Goal: Information Seeking & Learning: Learn about a topic

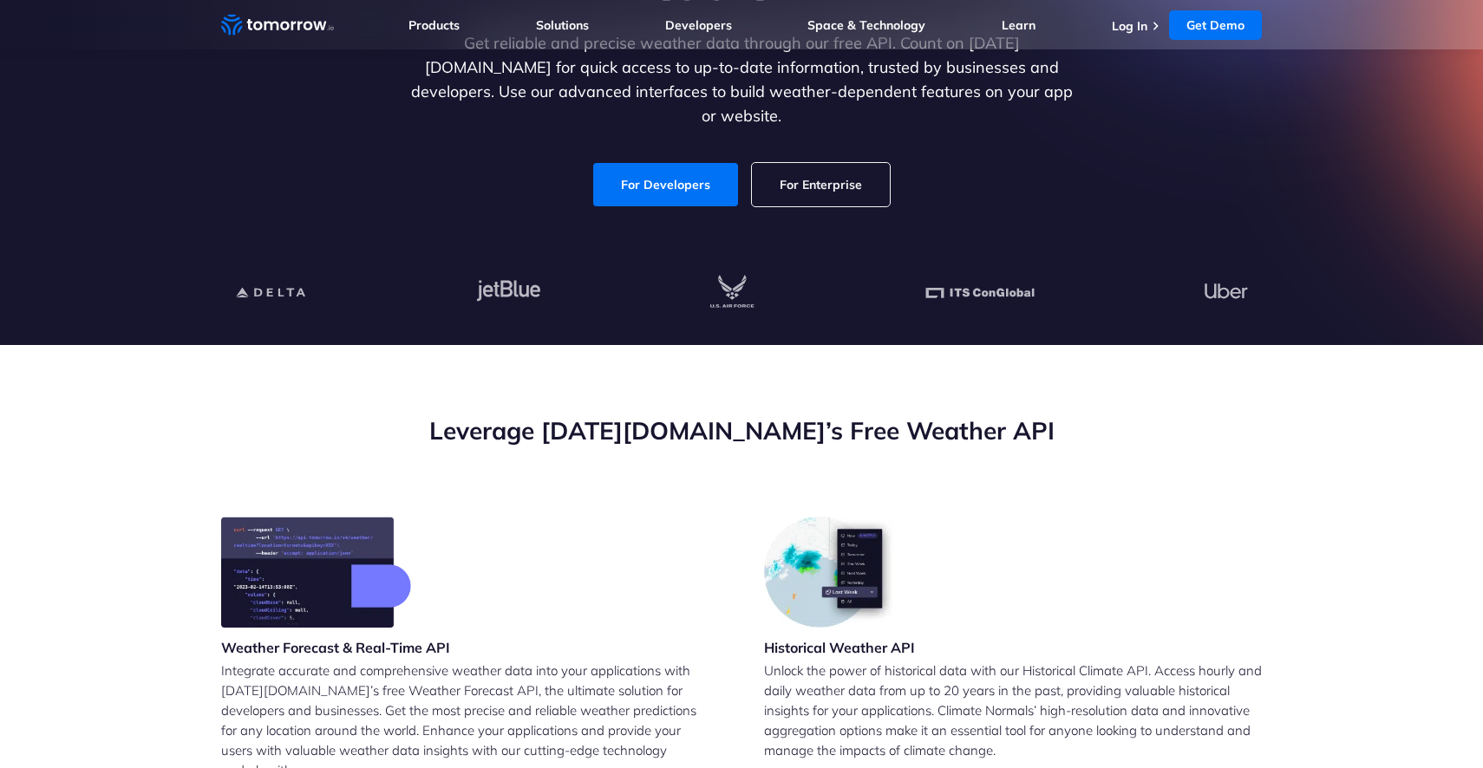
scroll to position [206, 0]
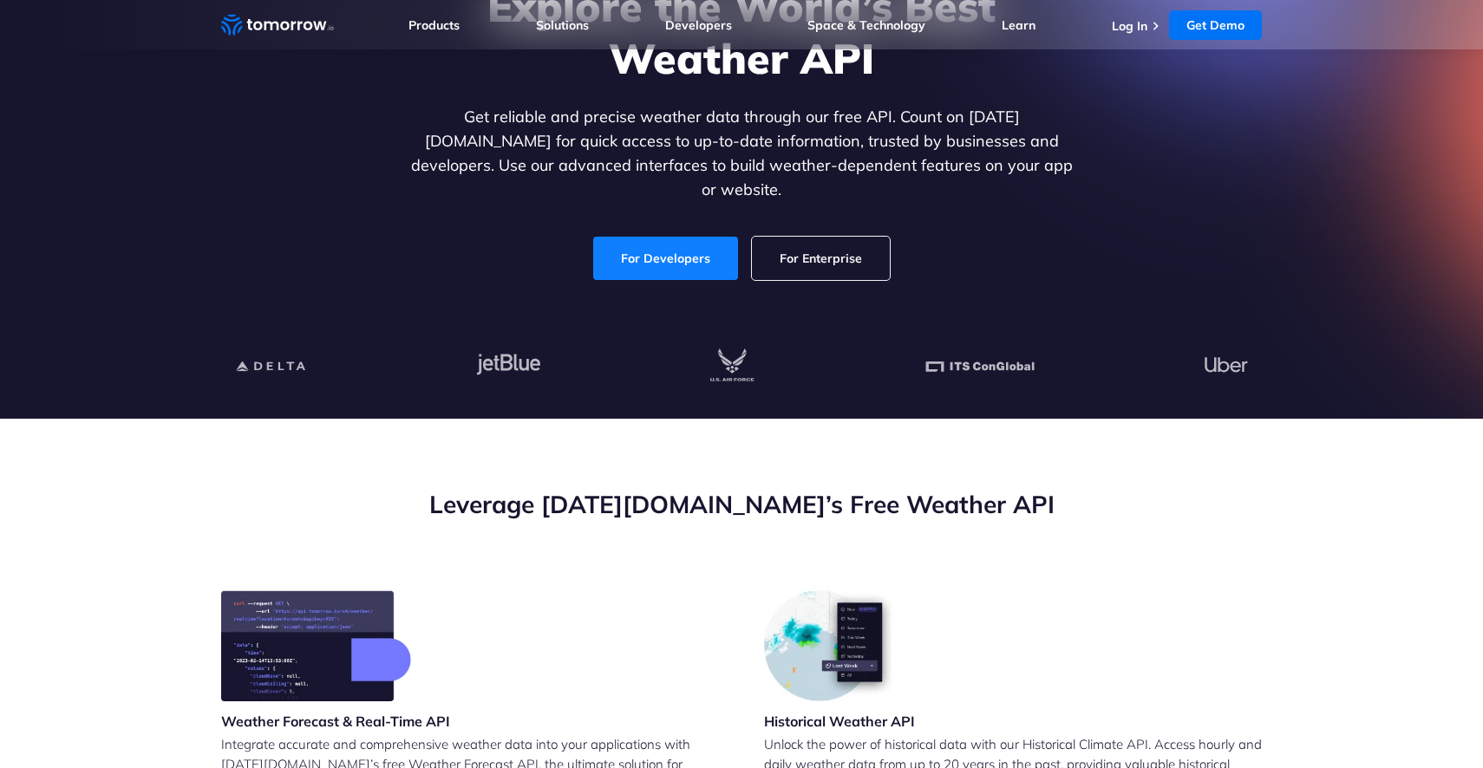
click at [667, 251] on link "For Developers" at bounding box center [665, 258] width 145 height 43
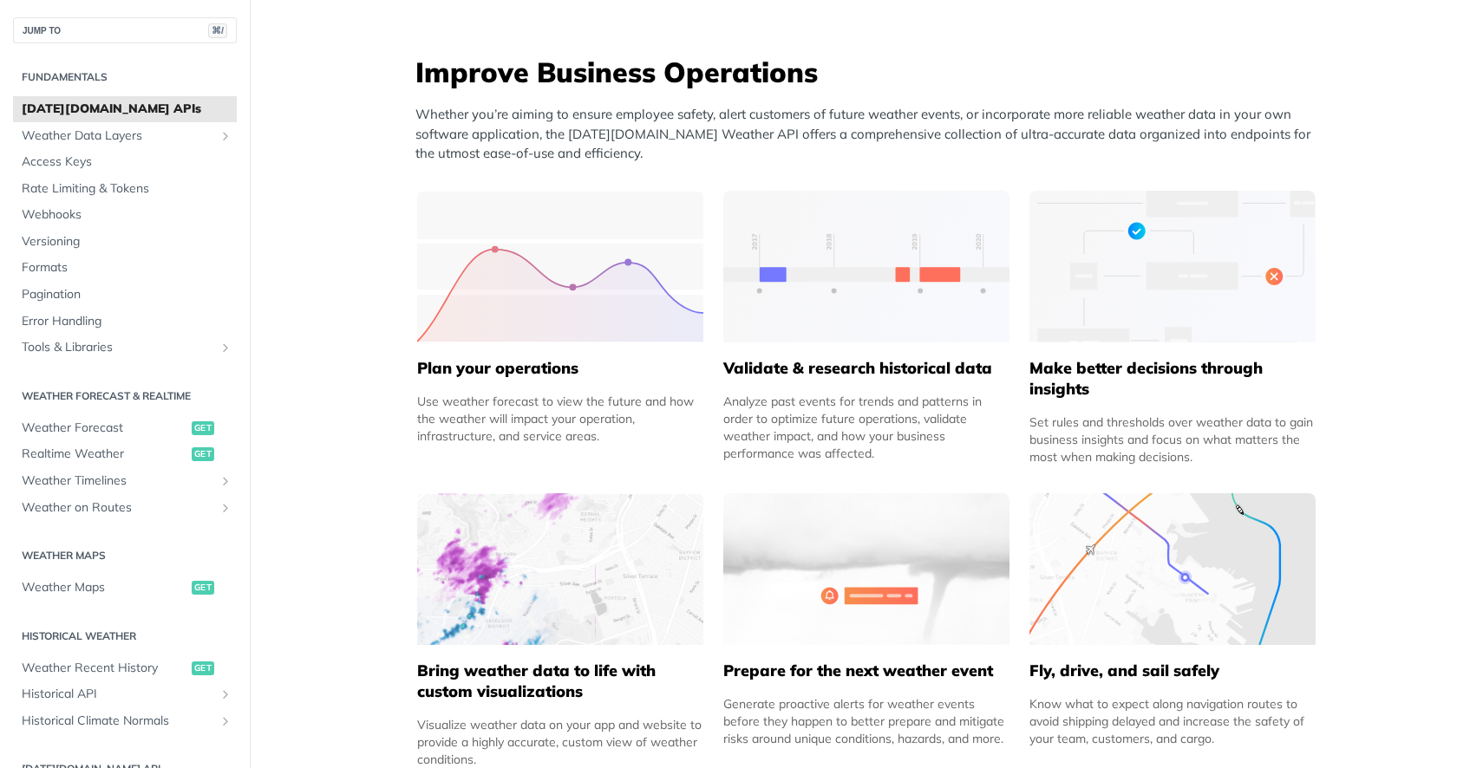
scroll to position [671, 0]
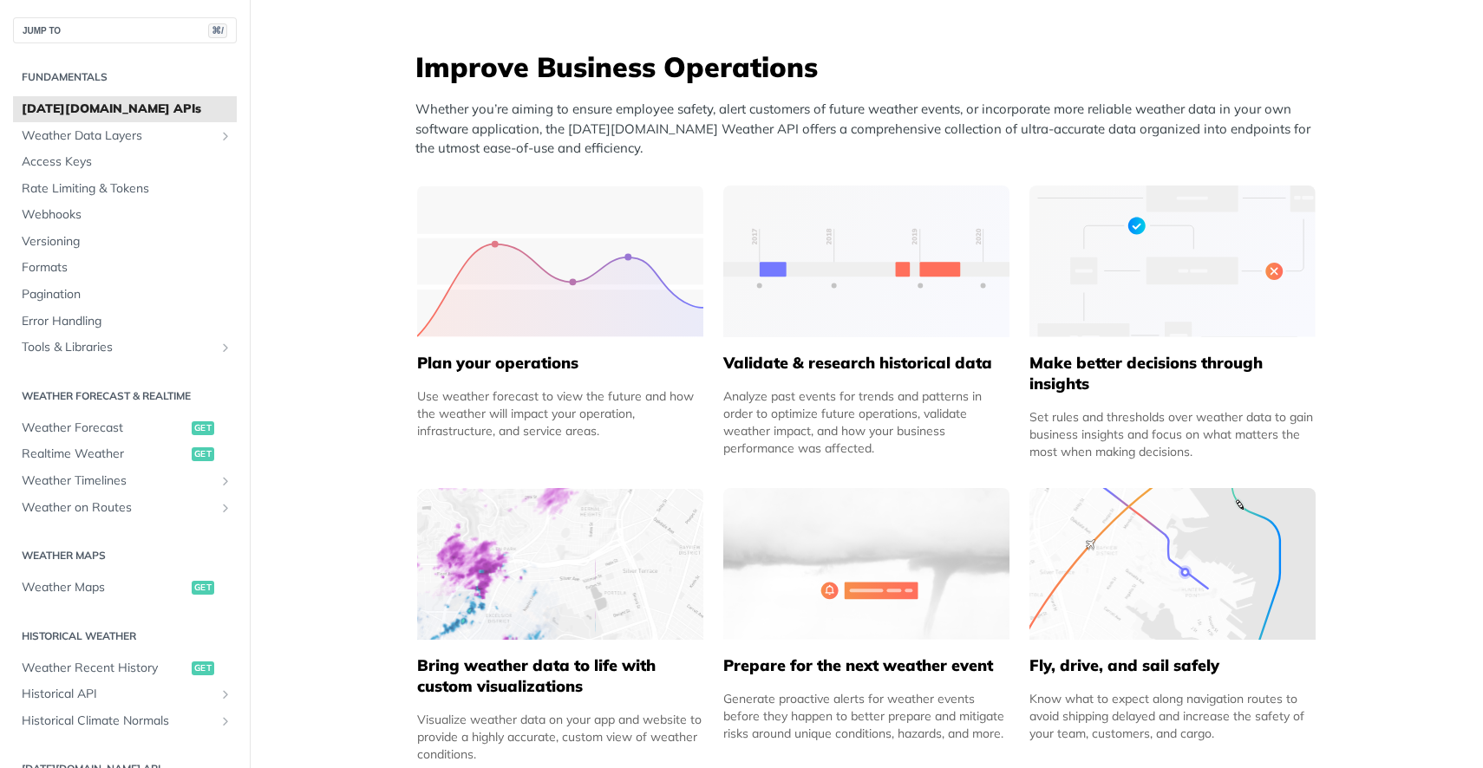
drag, startPoint x: 535, startPoint y: 361, endPoint x: 656, endPoint y: 368, distance: 120.7
click at [656, 368] on h5 "Plan your operations" at bounding box center [560, 363] width 286 height 21
drag, startPoint x: 770, startPoint y: 356, endPoint x: 876, endPoint y: 363, distance: 106.0
click at [876, 363] on h5 "Validate & research historical data" at bounding box center [866, 363] width 286 height 21
drag, startPoint x: 949, startPoint y: 364, endPoint x: 985, endPoint y: 364, distance: 36.4
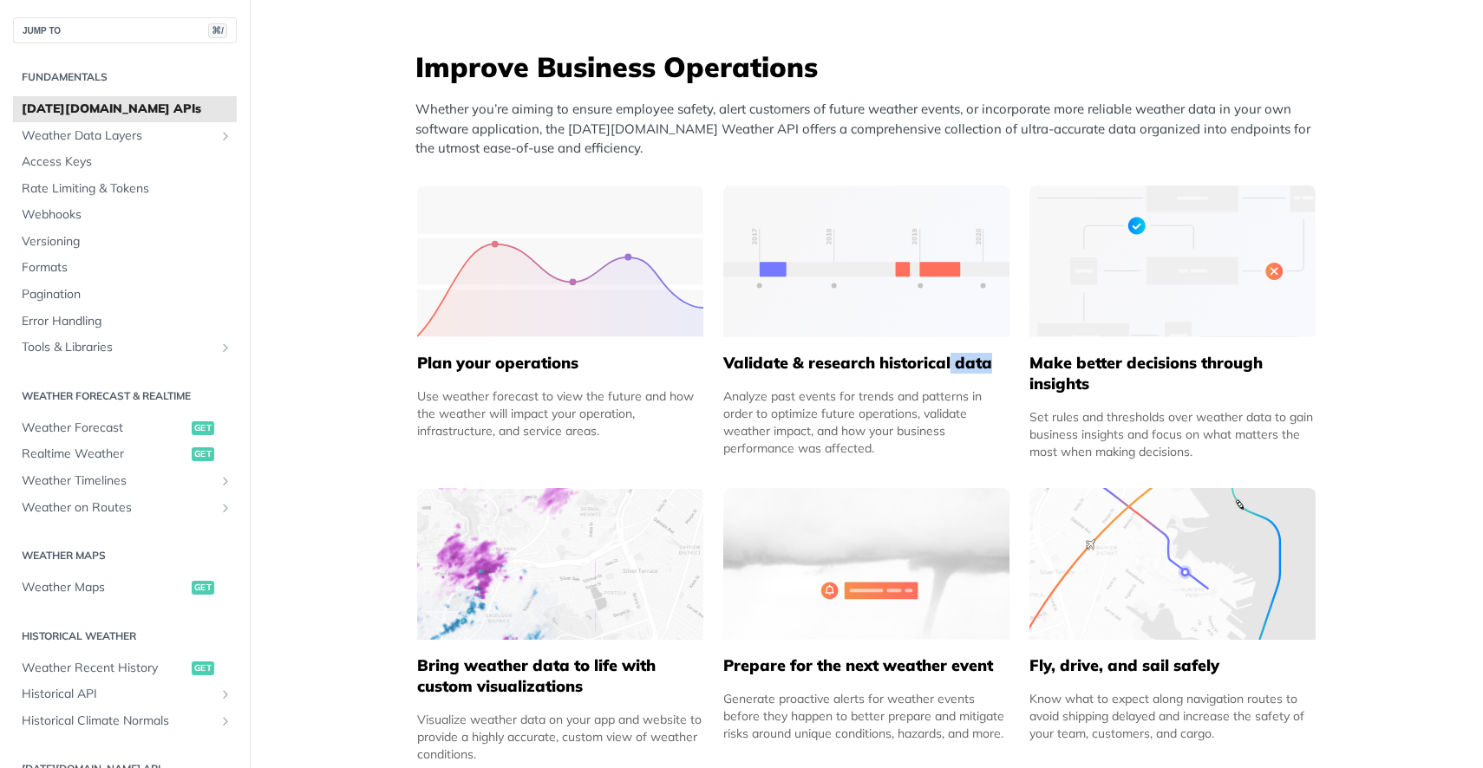
click at [992, 364] on h5 "Validate & research historical data" at bounding box center [866, 363] width 286 height 21
drag, startPoint x: 1076, startPoint y: 380, endPoint x: 1177, endPoint y: 371, distance: 101.0
click at [1177, 371] on h5 "Make better decisions through insights" at bounding box center [1172, 374] width 286 height 42
click at [1177, 402] on div "Make better decisions through insights Set rules and thresholds over weather da…" at bounding box center [1172, 398] width 286 height 123
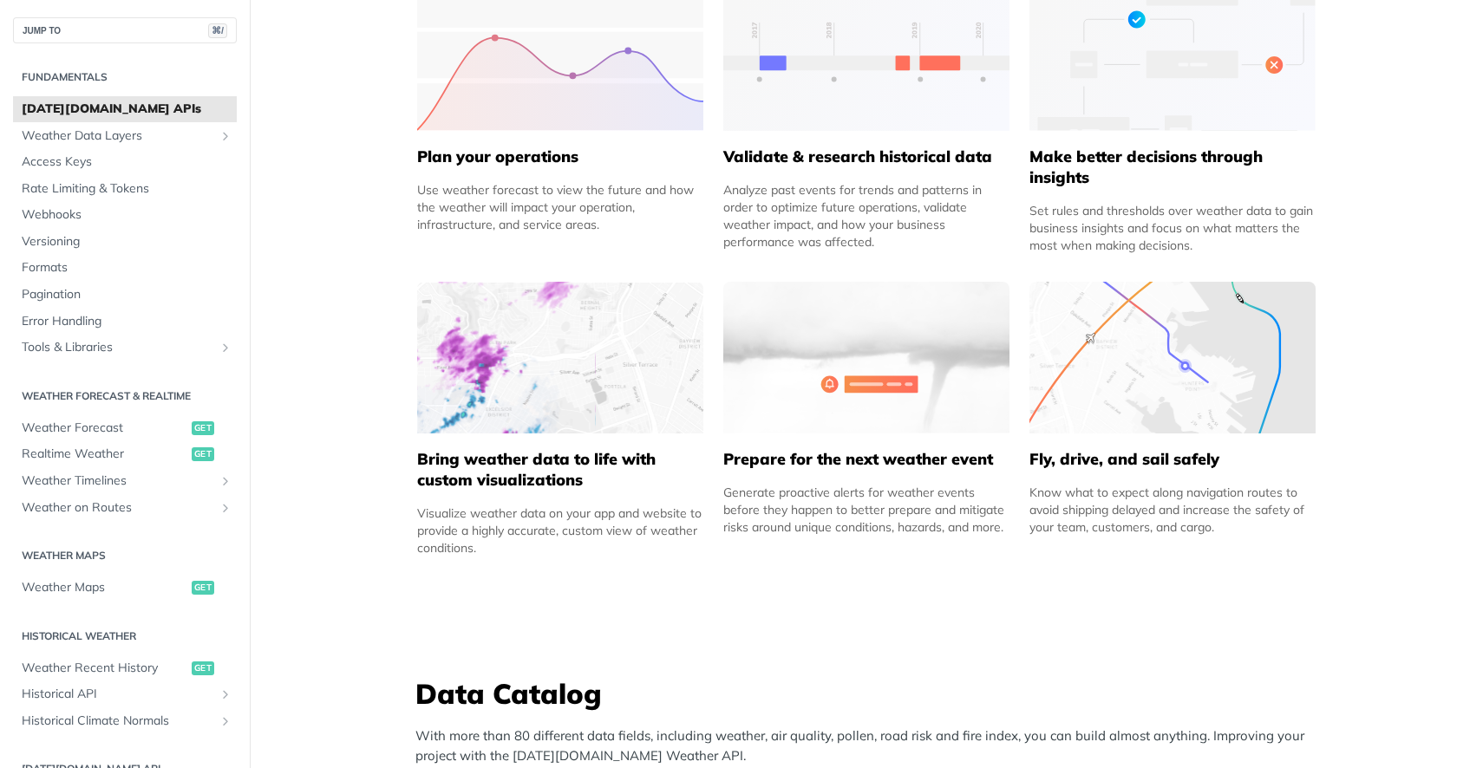
scroll to position [889, 0]
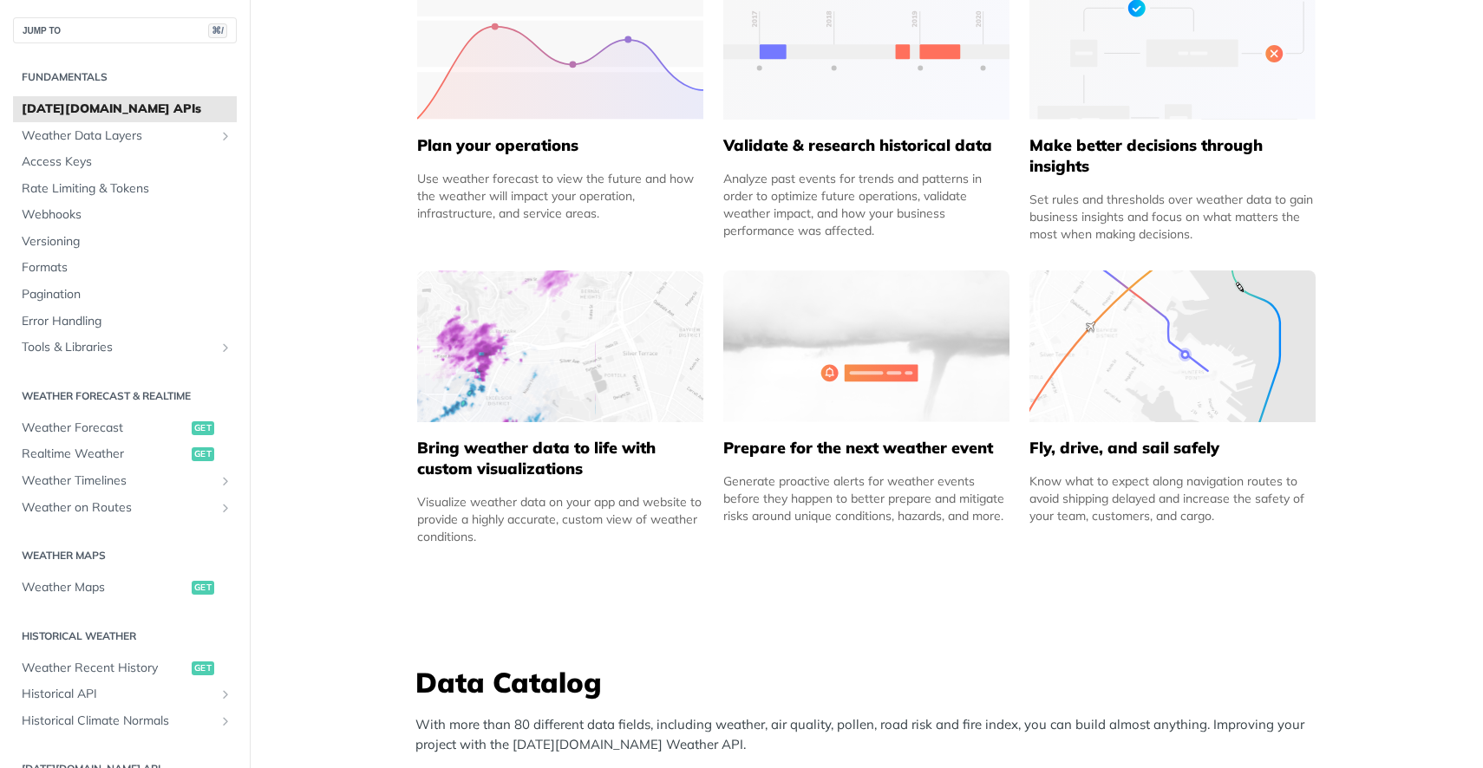
click at [1177, 402] on img at bounding box center [1172, 347] width 286 height 152
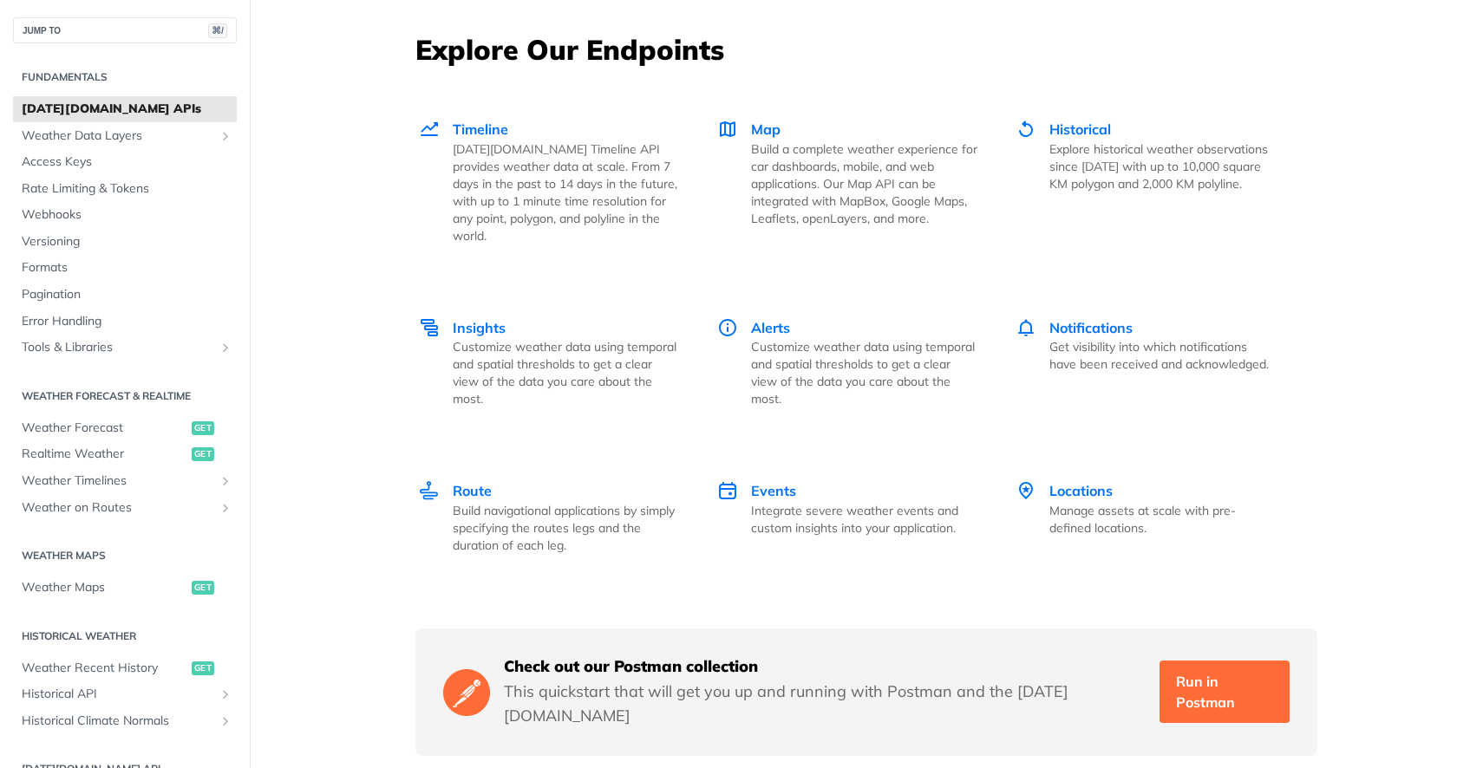
scroll to position [2389, 0]
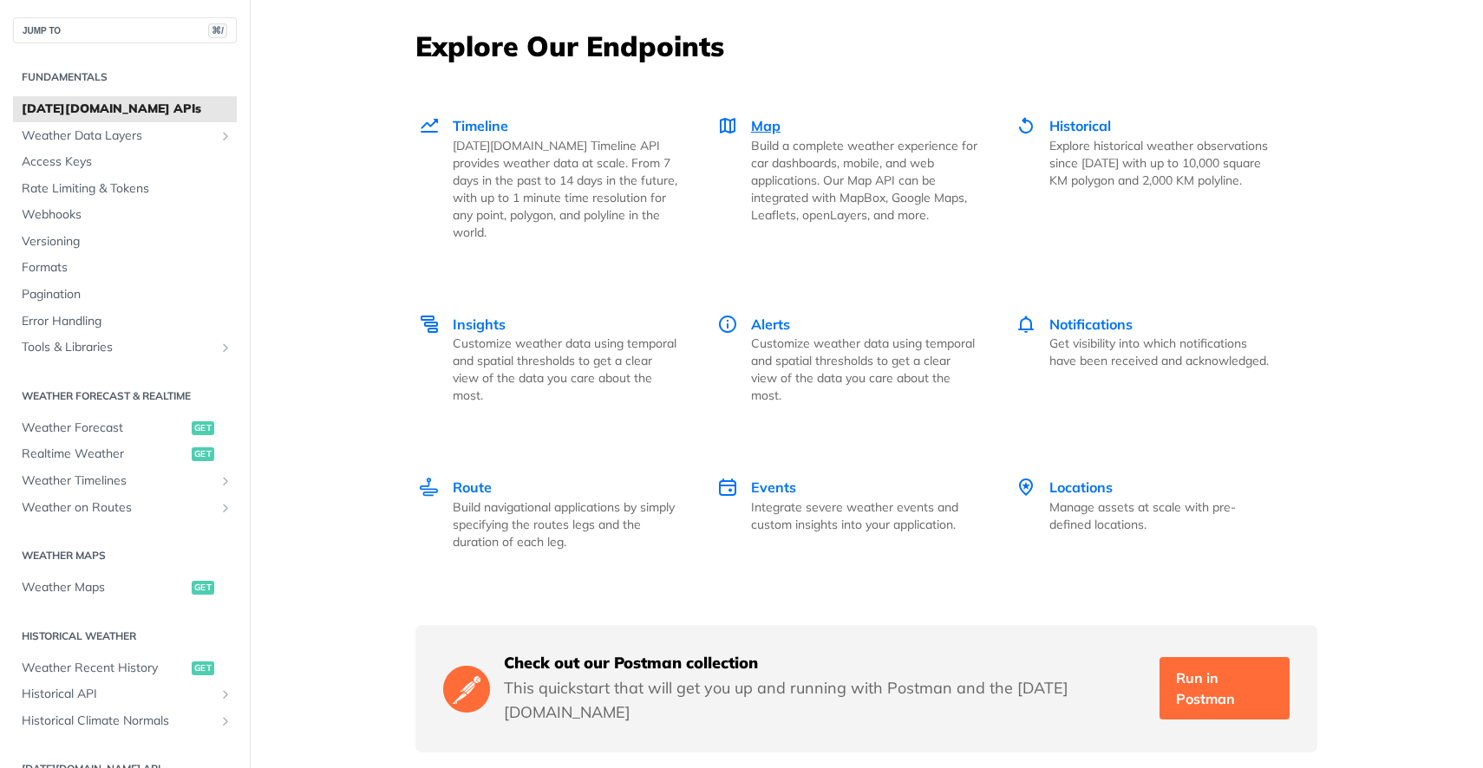
click at [752, 117] on span "Map" at bounding box center [765, 125] width 29 height 17
click at [200, 591] on span "get" at bounding box center [203, 588] width 23 height 14
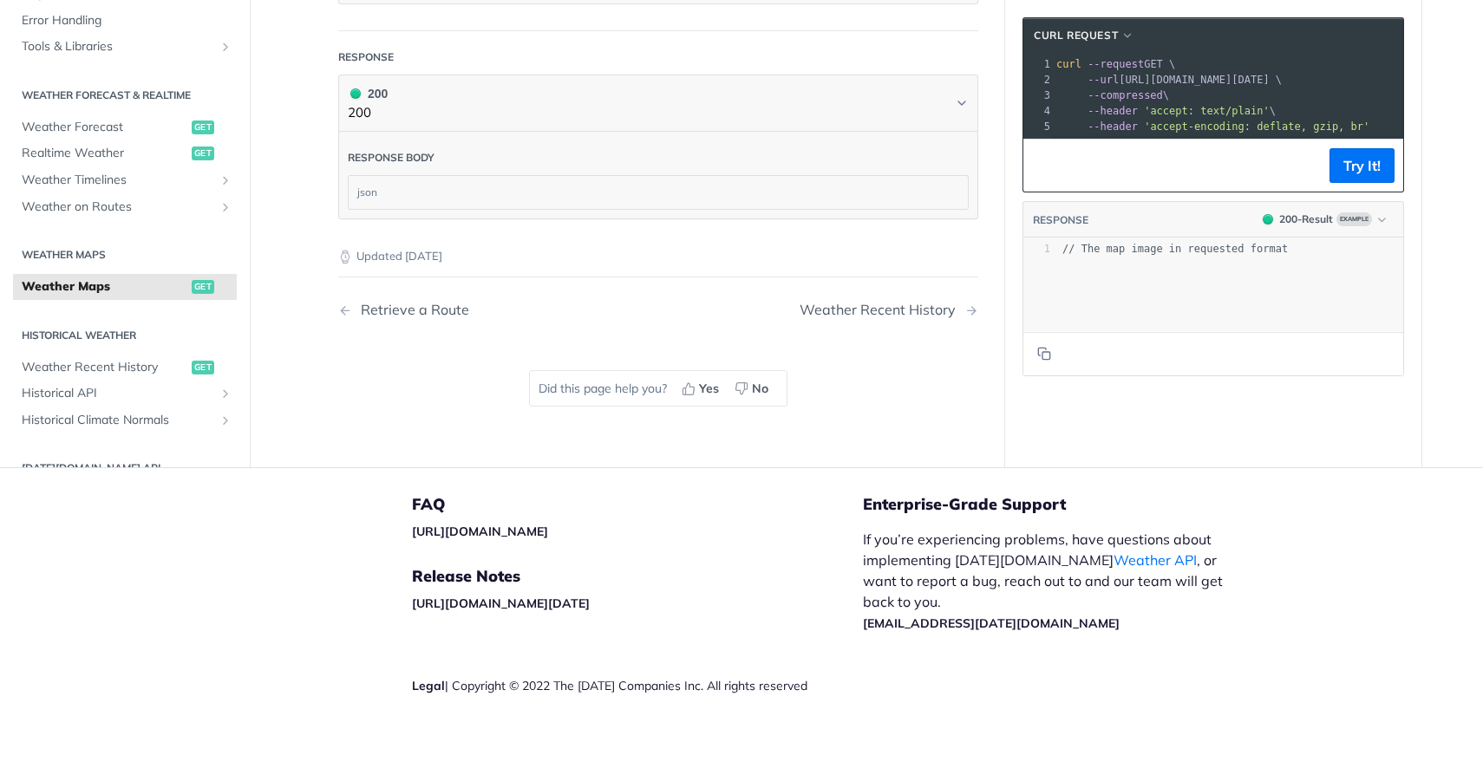
scroll to position [2181, 0]
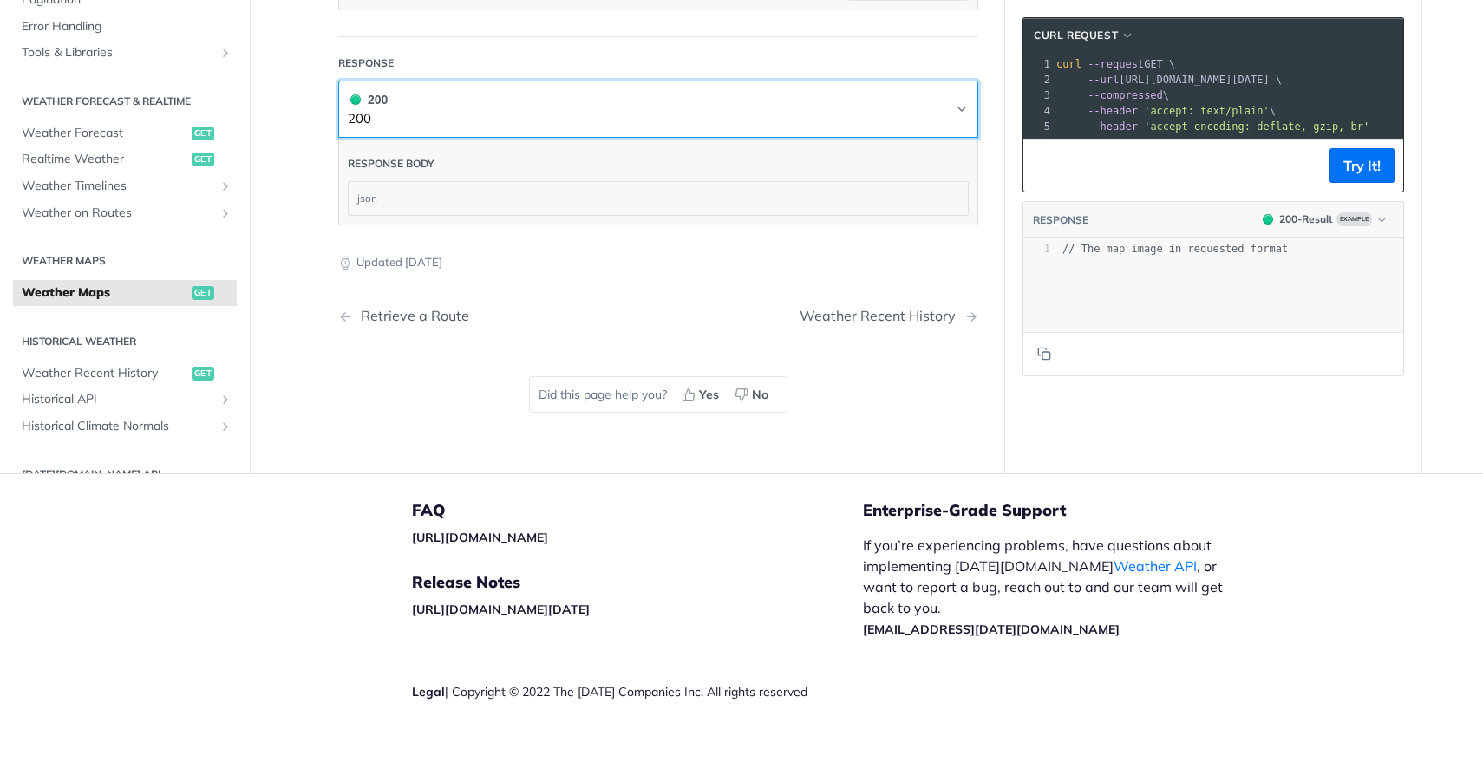
click at [958, 129] on button "200 200" at bounding box center [658, 109] width 621 height 39
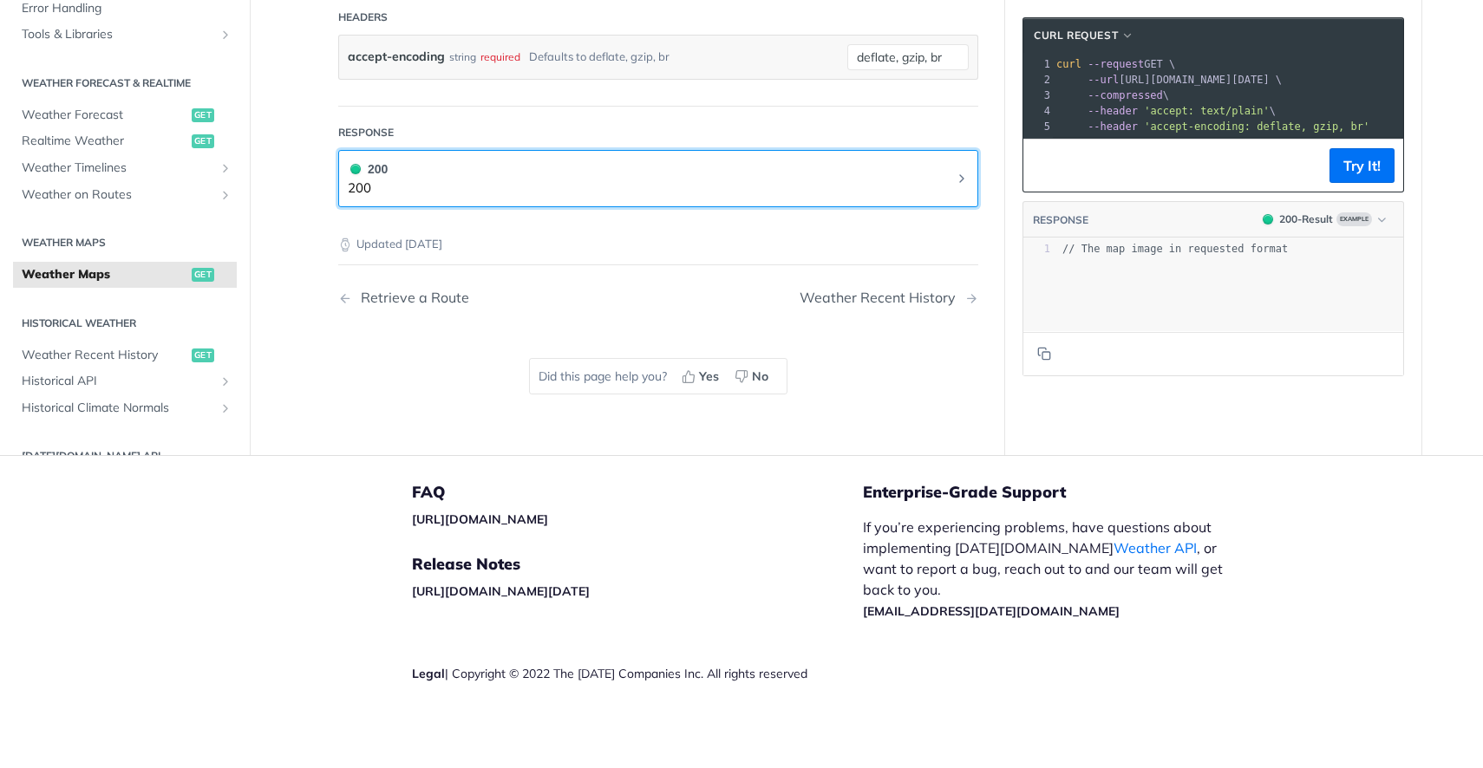
click at [959, 199] on button "200 200" at bounding box center [658, 179] width 621 height 39
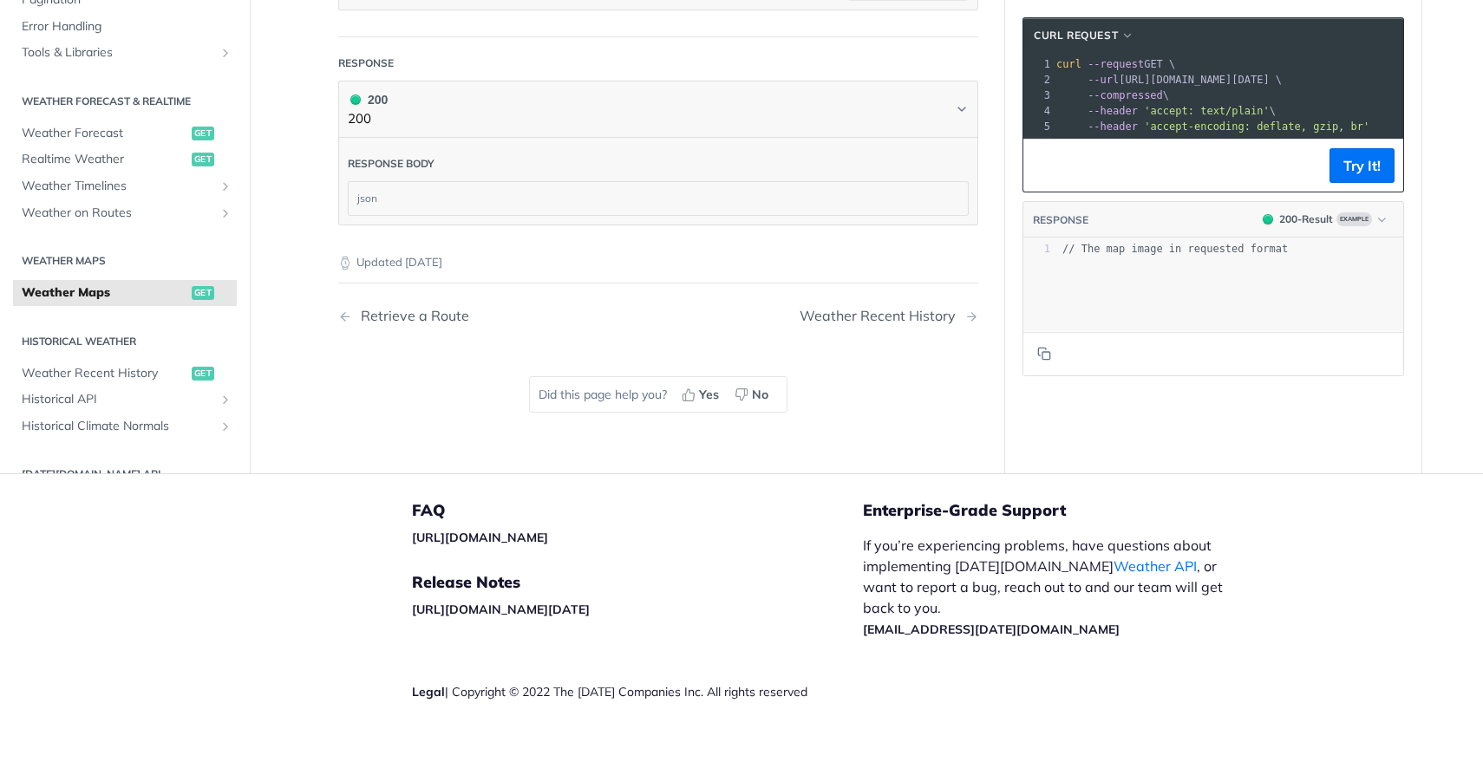
click at [637, 271] on div "Updated 3 months ago" at bounding box center [658, 248] width 640 height 46
click at [610, 215] on div "json" at bounding box center [658, 198] width 619 height 33
click at [839, 324] on div "Weather Recent History" at bounding box center [882, 316] width 165 height 16
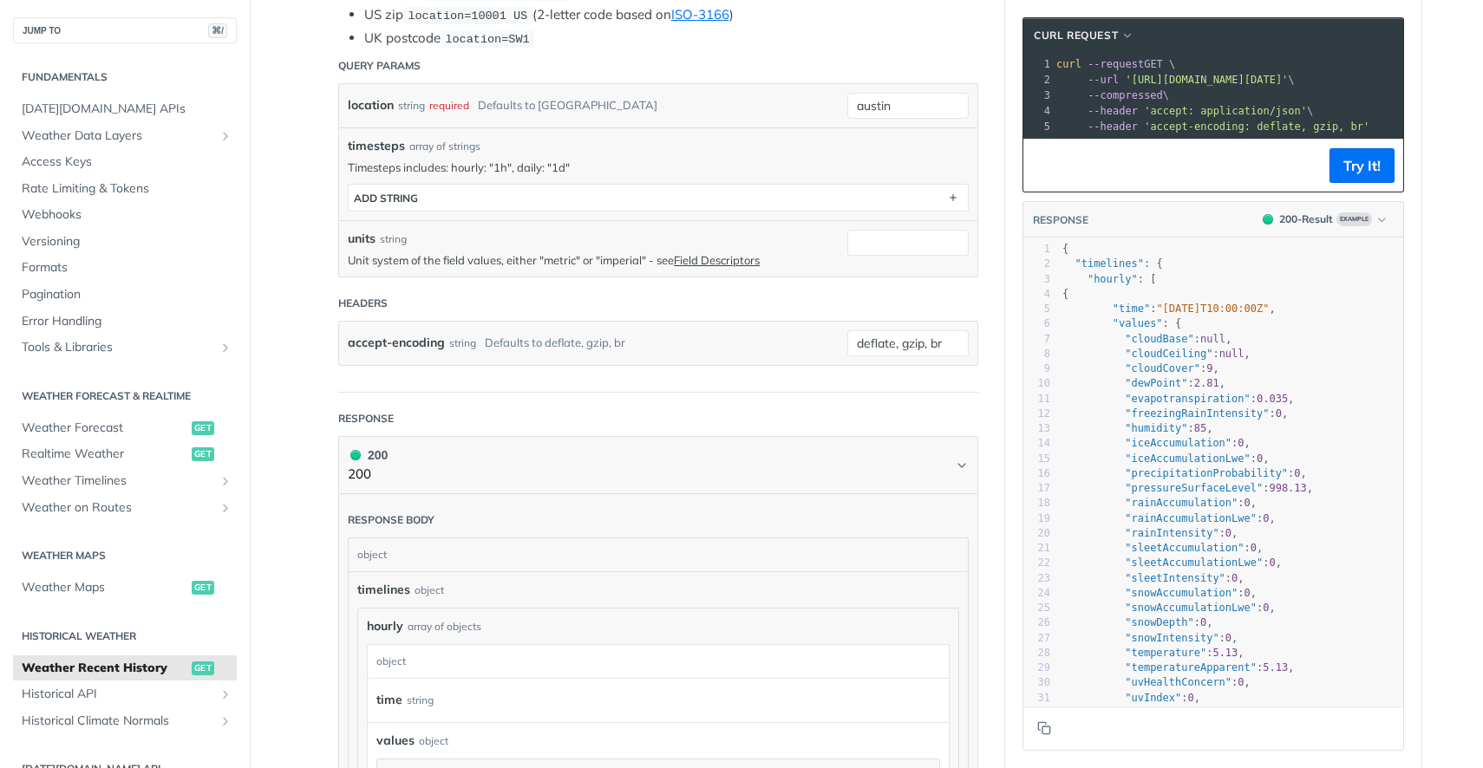
scroll to position [12, 0]
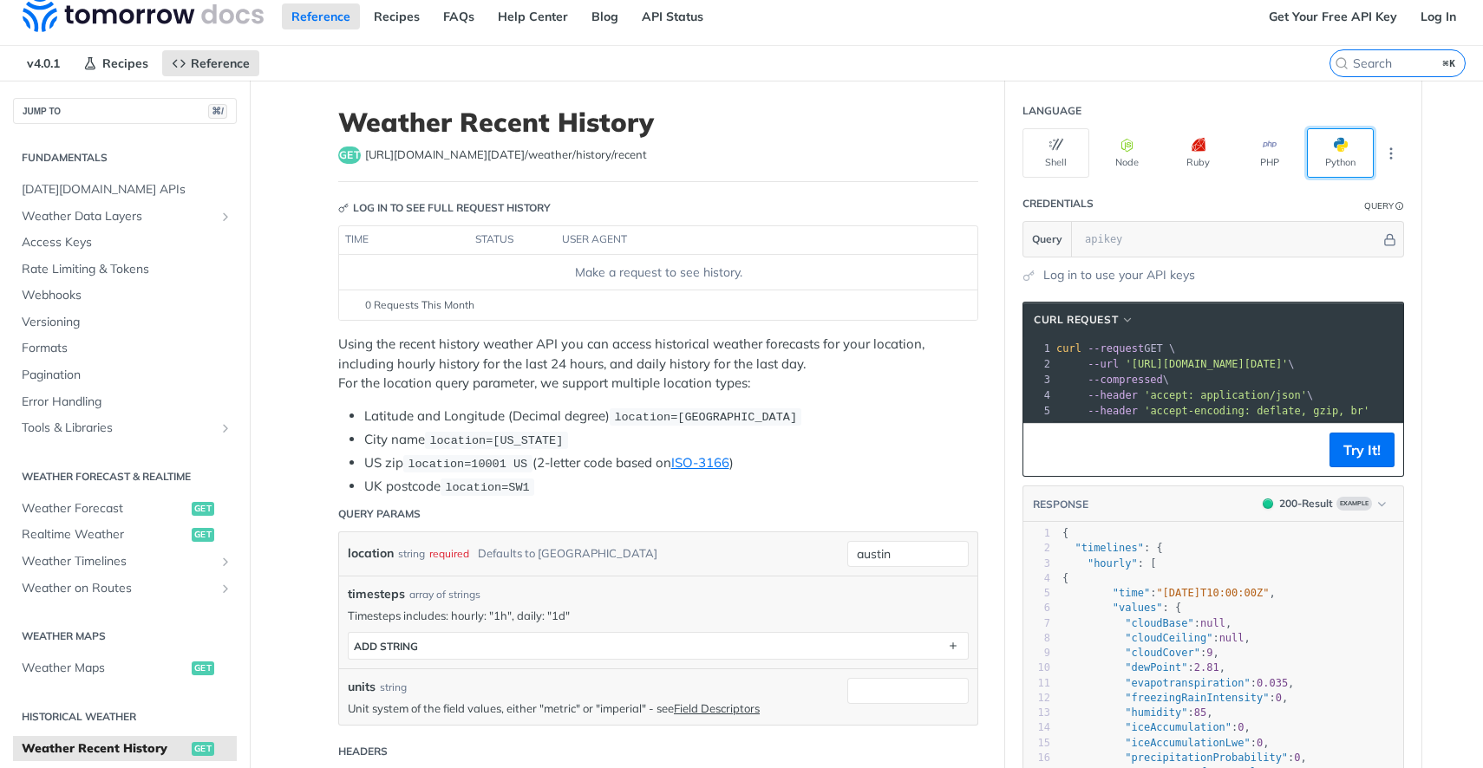
click at [1348, 147] on span "button" at bounding box center [1348, 145] width 0 height 14
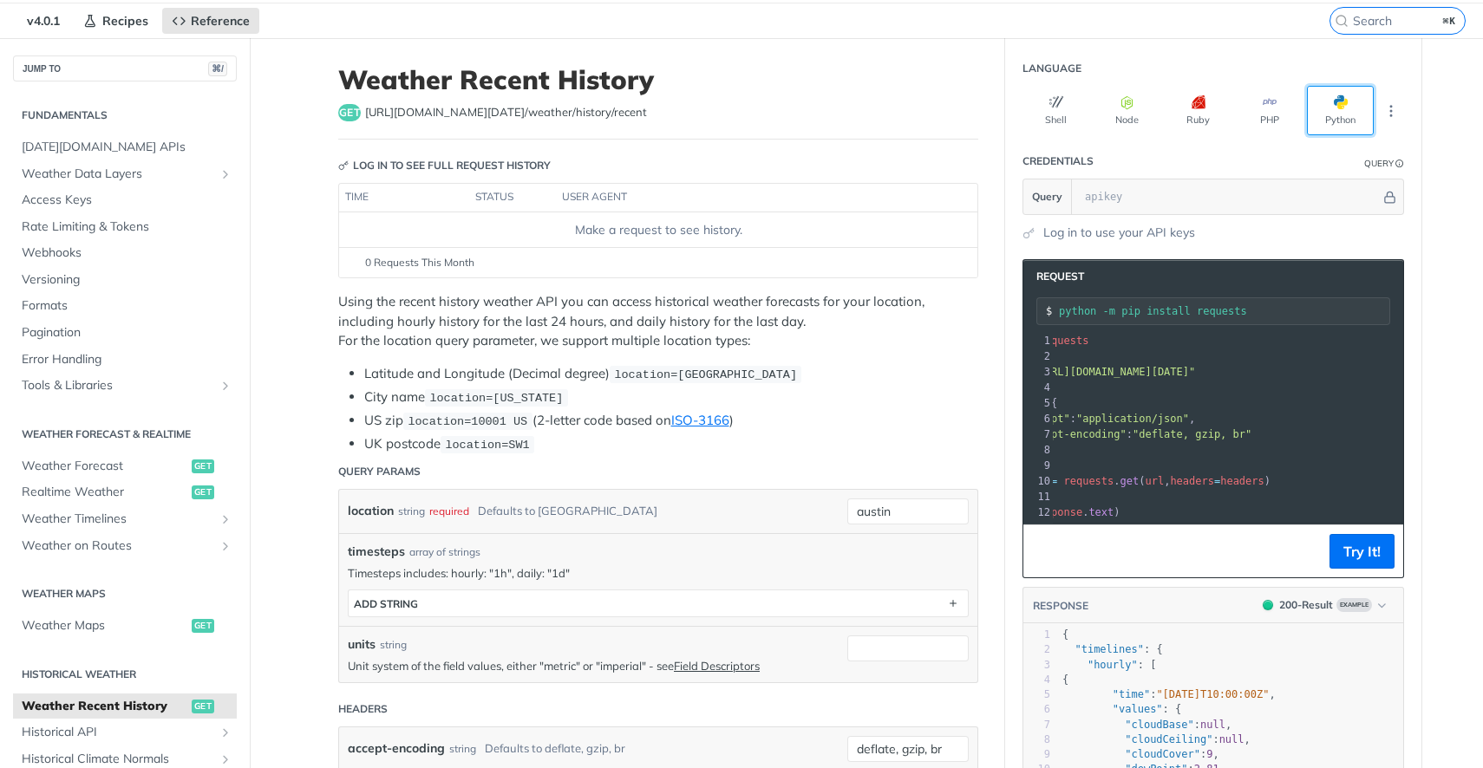
scroll to position [0, 0]
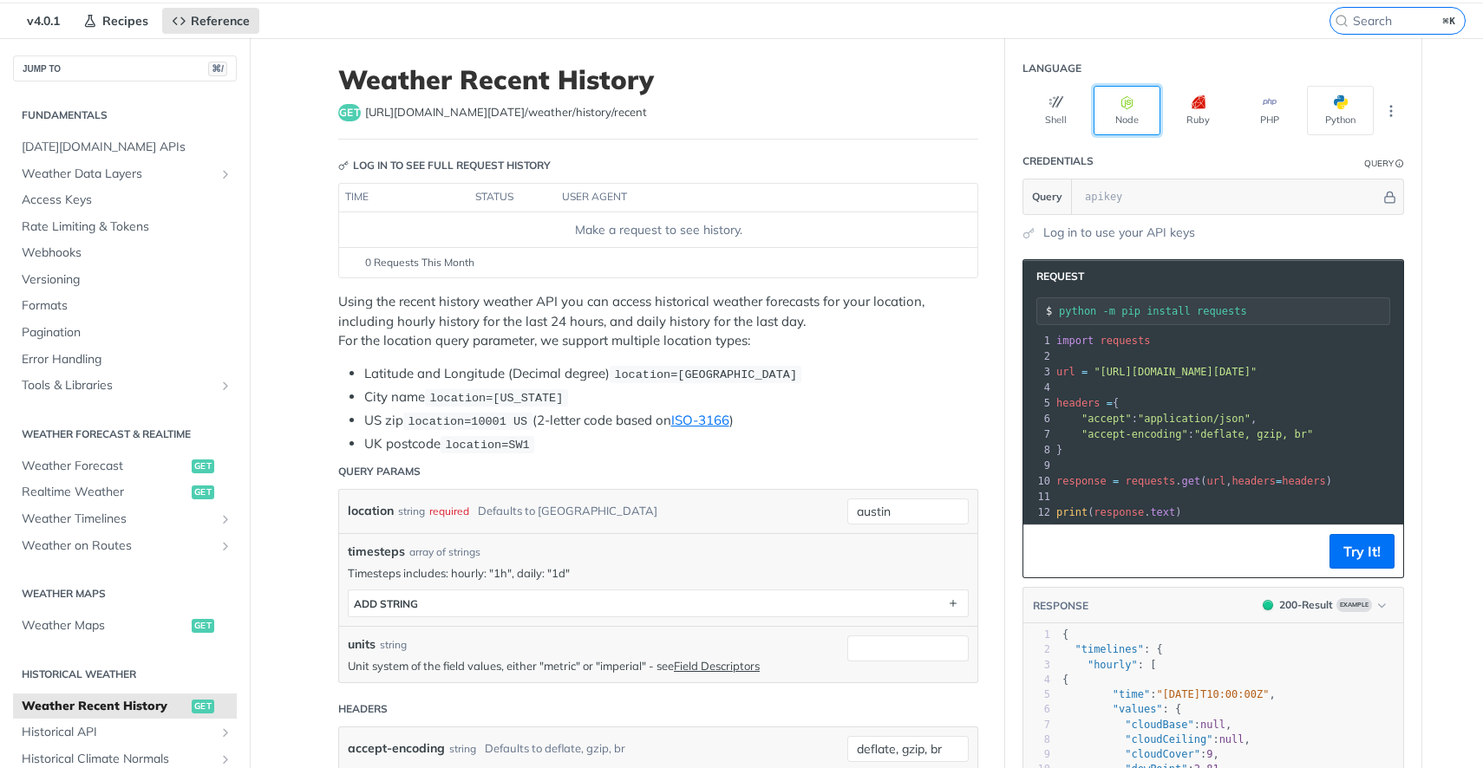
click at [1137, 115] on button "Node" at bounding box center [1127, 110] width 67 height 49
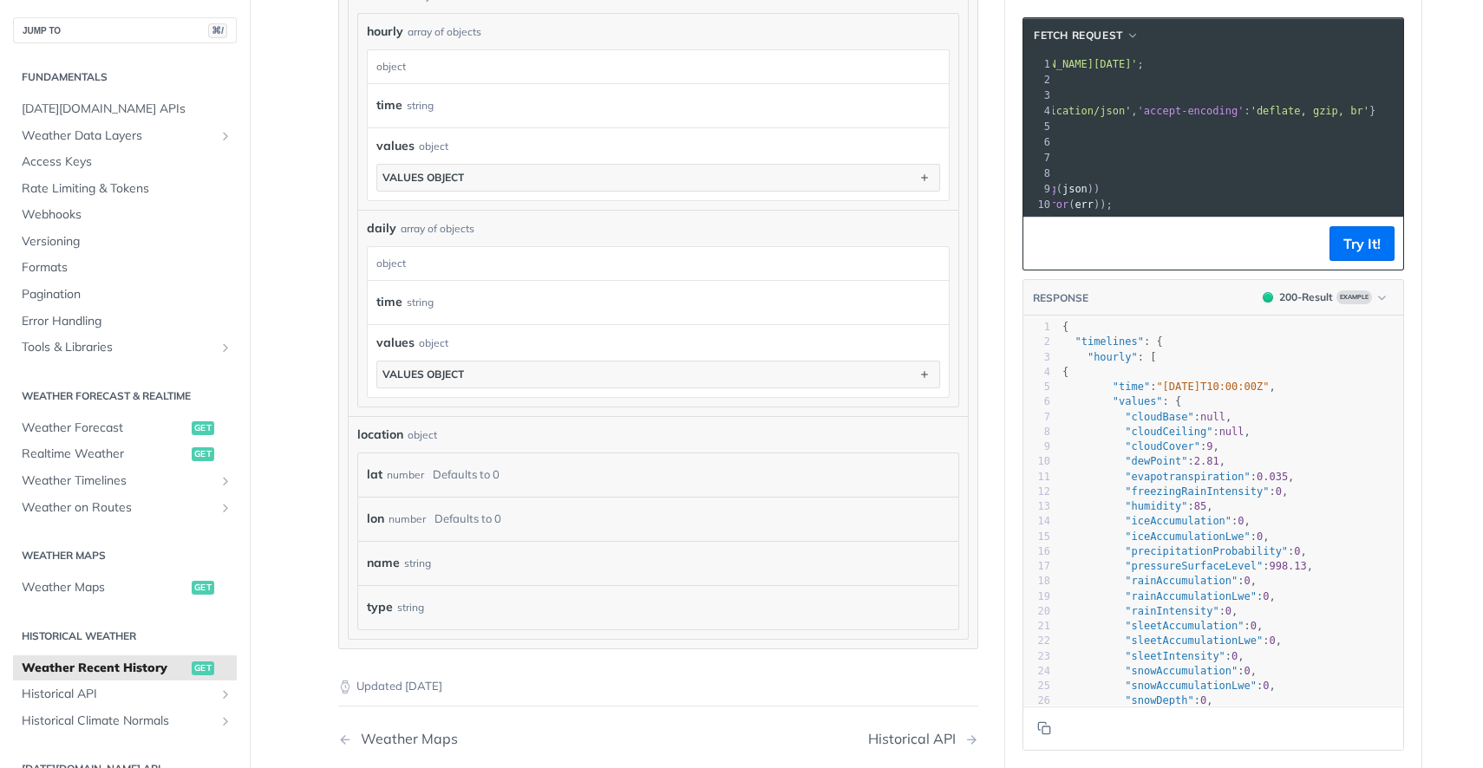
click at [716, 473] on div "lat number Defaults to 0" at bounding box center [658, 475] width 583 height 26
click at [637, 310] on div "time string" at bounding box center [653, 303] width 555 height 26
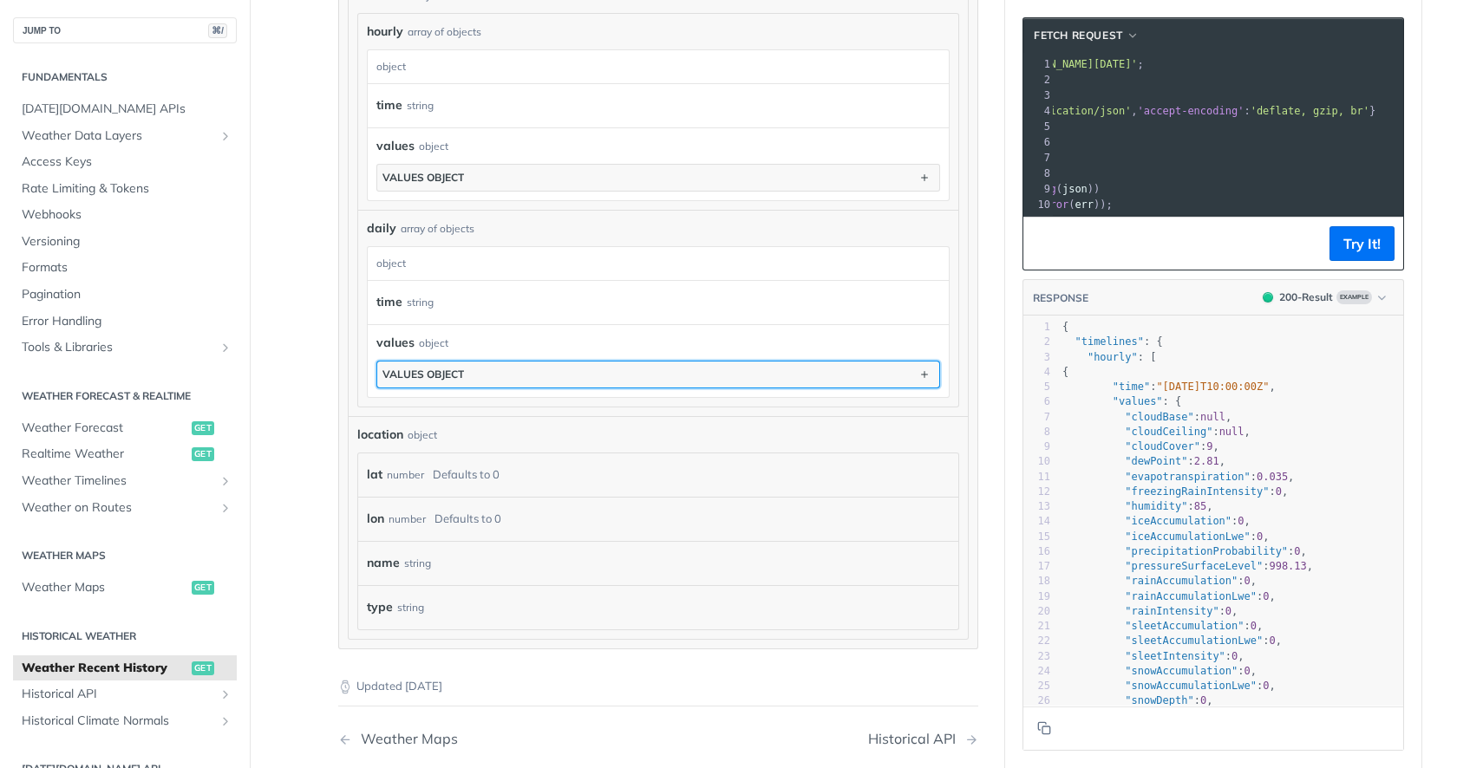
click at [624, 365] on button "values object" at bounding box center [658, 375] width 562 height 26
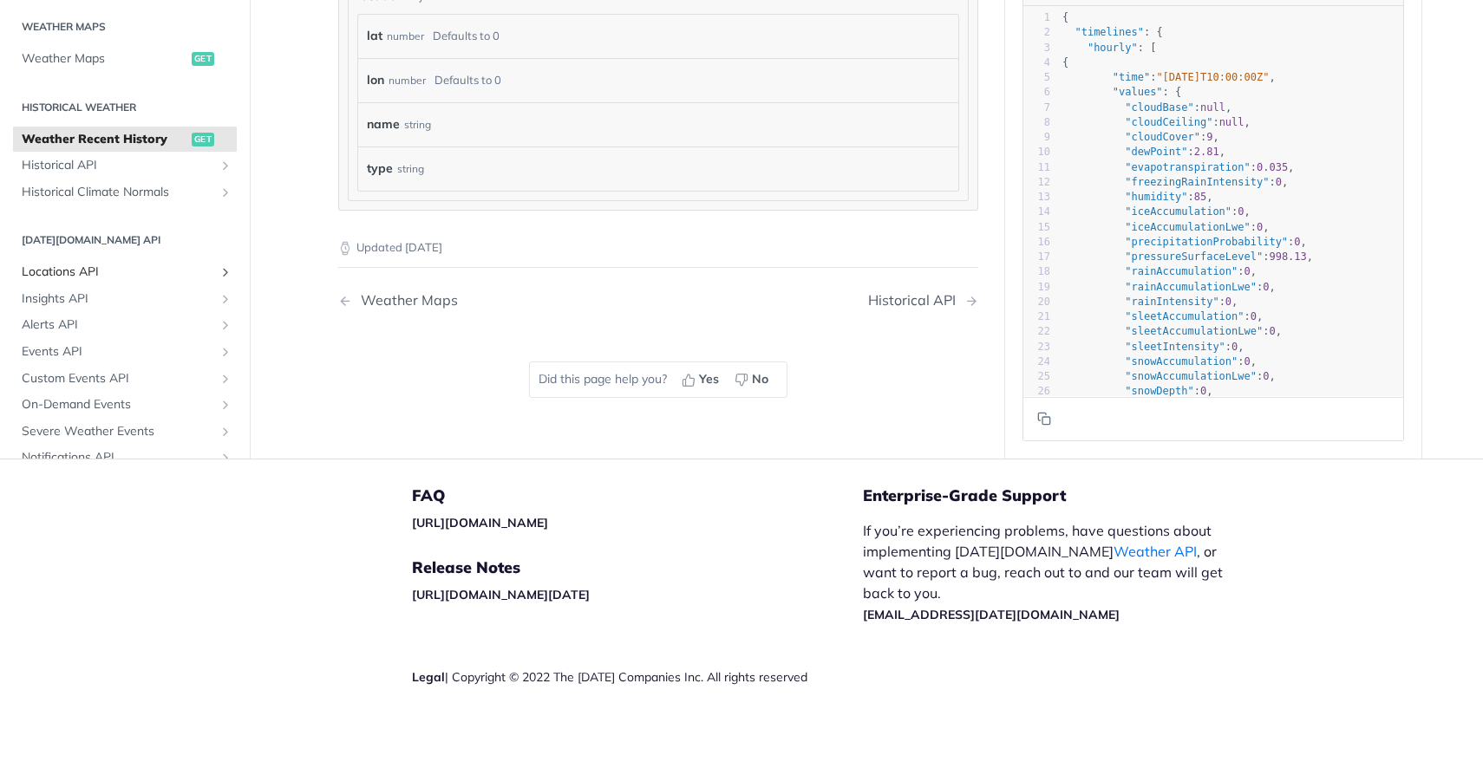
click at [125, 272] on span "Locations API" at bounding box center [118, 272] width 193 height 17
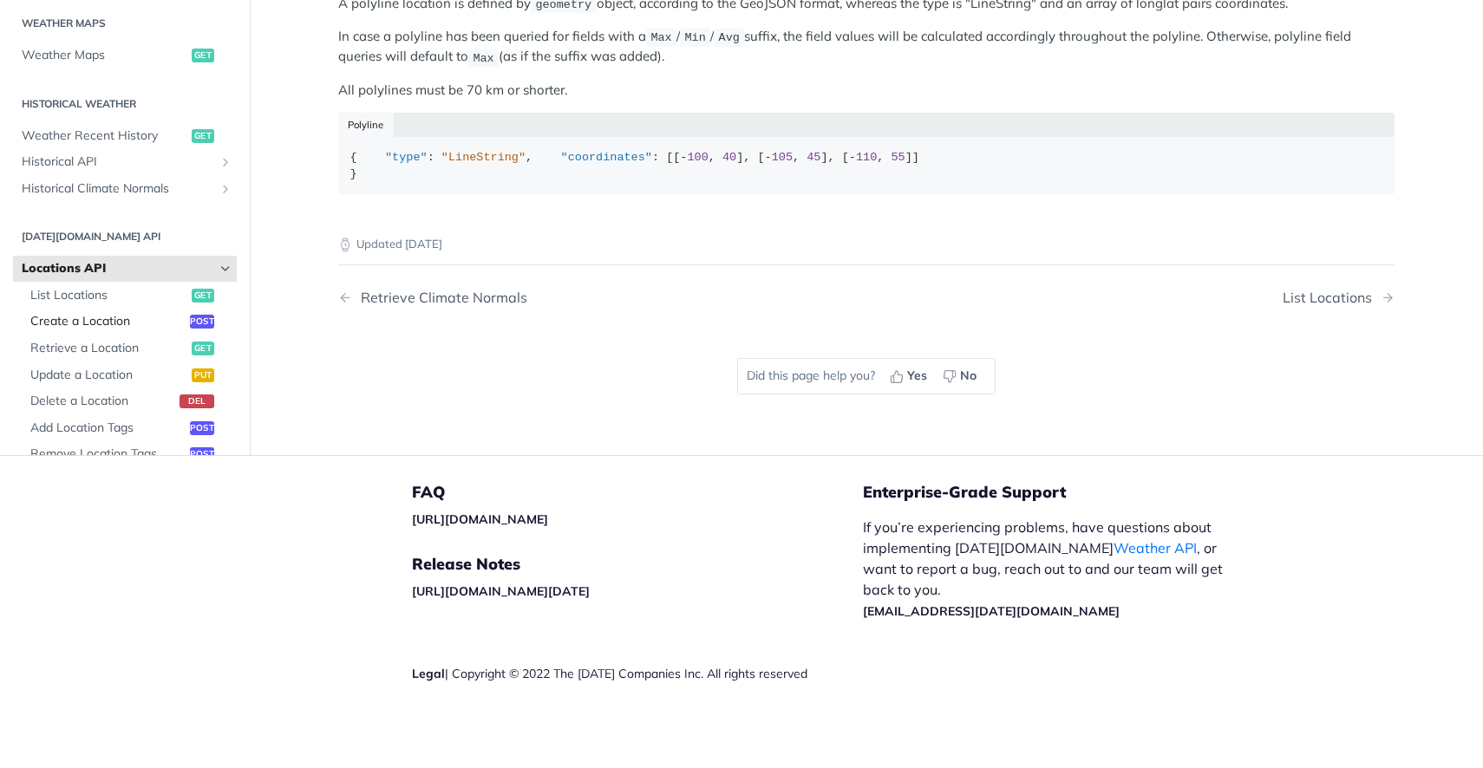
click at [129, 330] on span "Create a Location" at bounding box center [107, 321] width 155 height 17
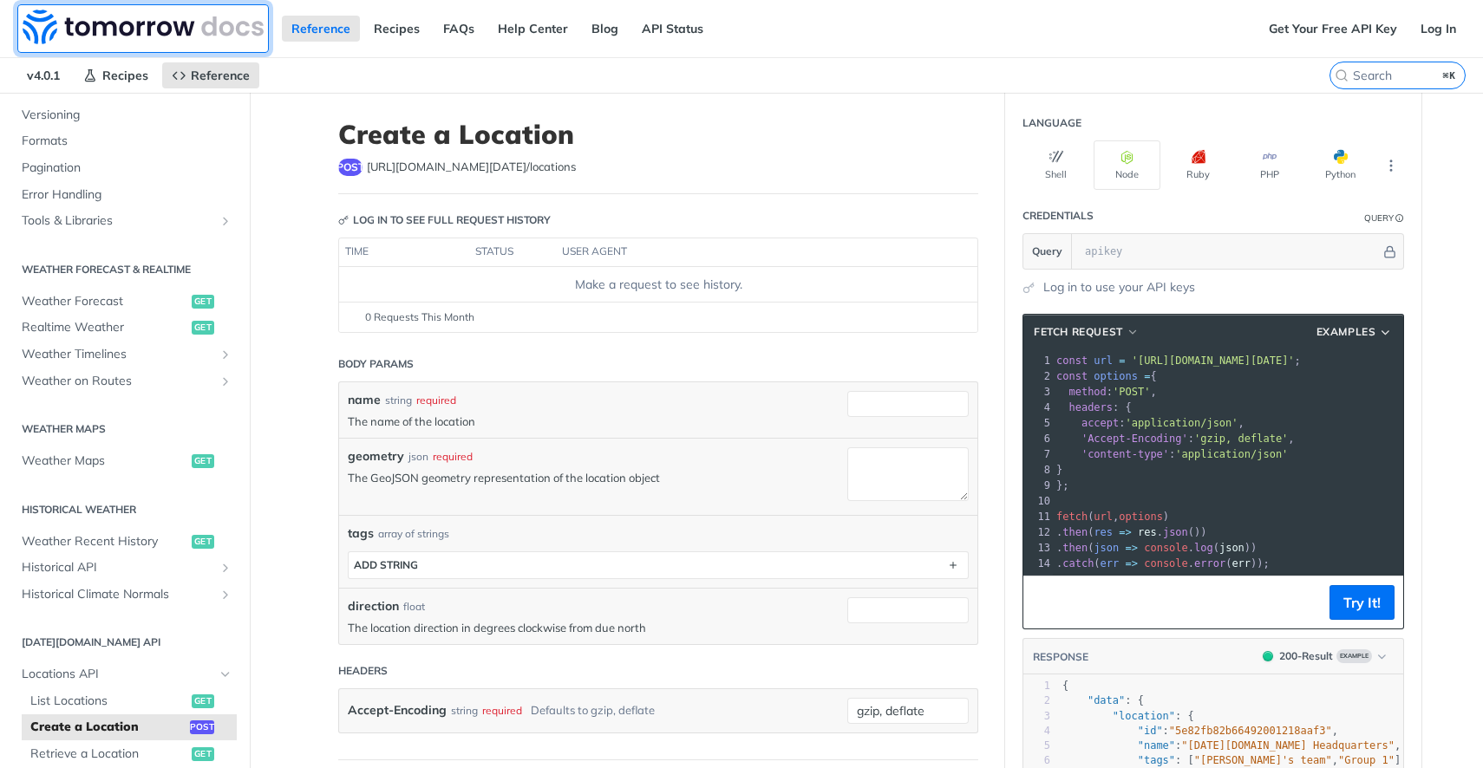
click at [159, 35] on img at bounding box center [143, 27] width 241 height 35
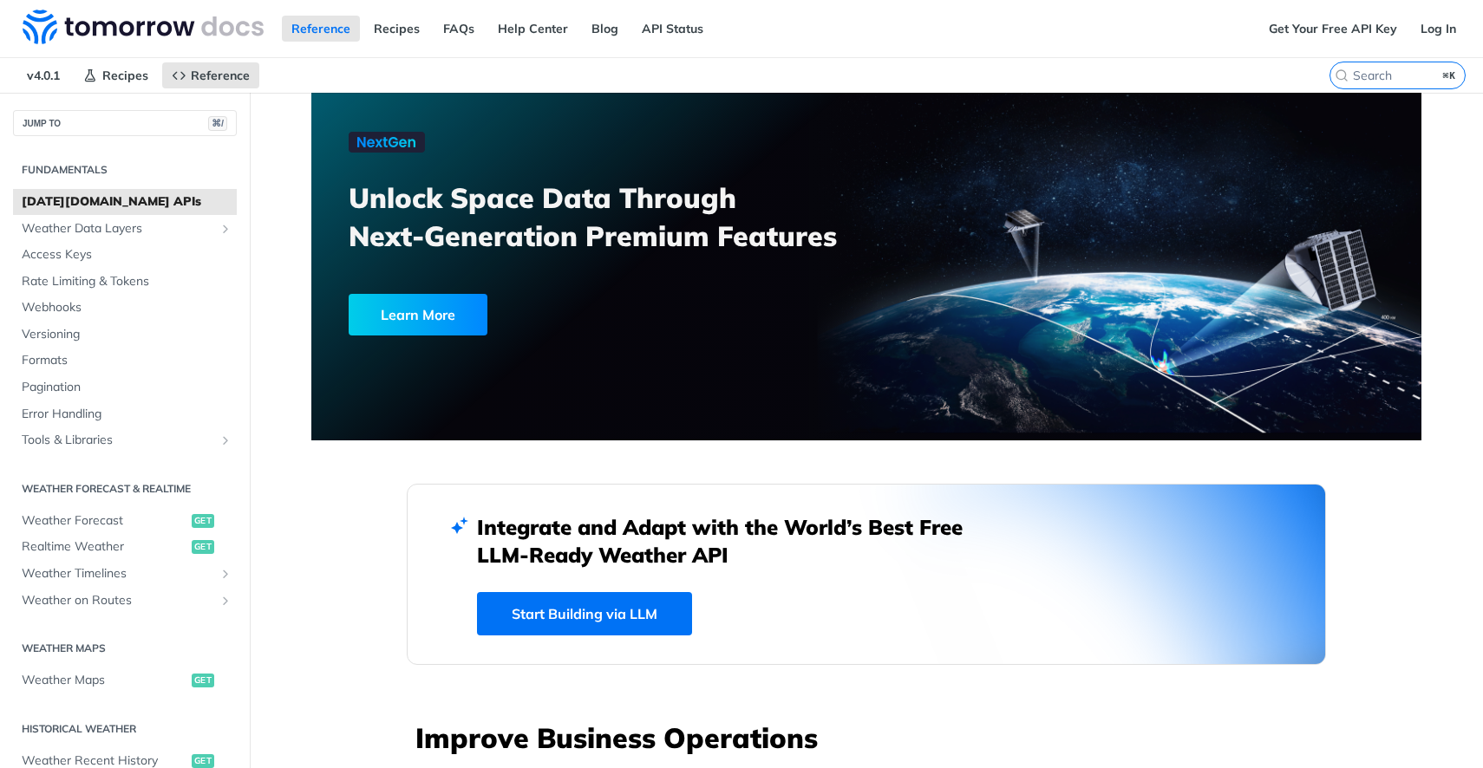
click at [412, 321] on div "Learn More" at bounding box center [418, 315] width 139 height 42
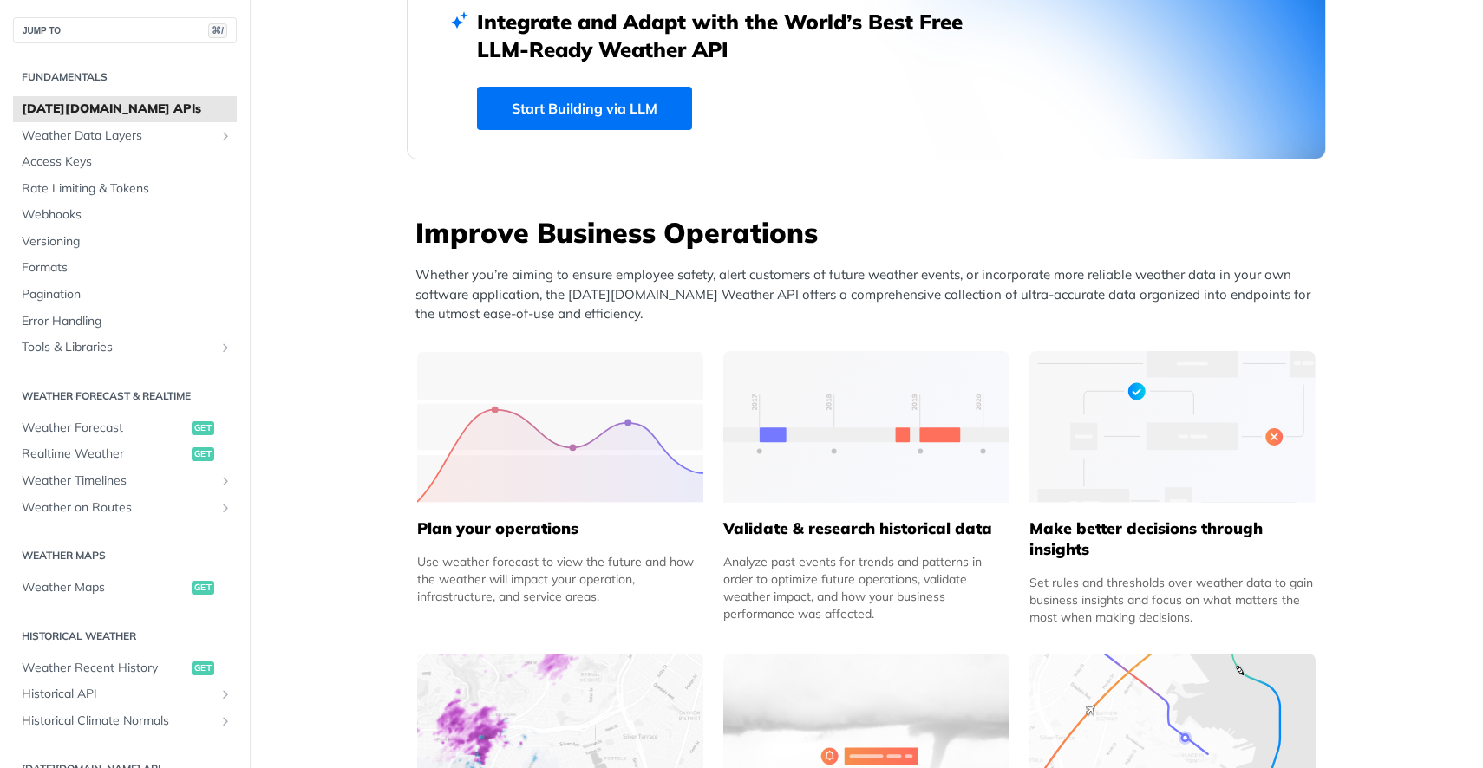
scroll to position [891, 0]
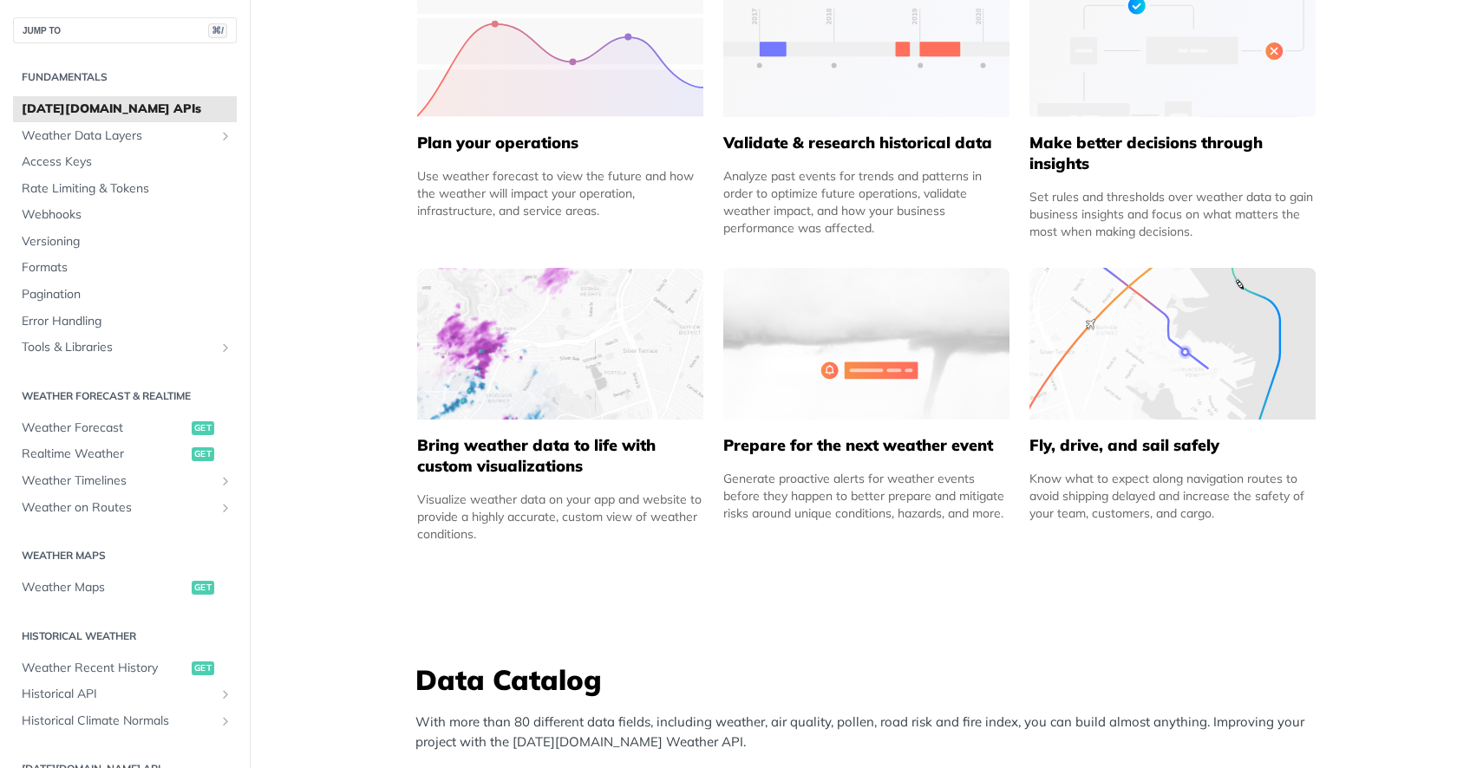
click at [545, 470] on h5 "Bring weather data to life with custom visualizations" at bounding box center [560, 456] width 286 height 42
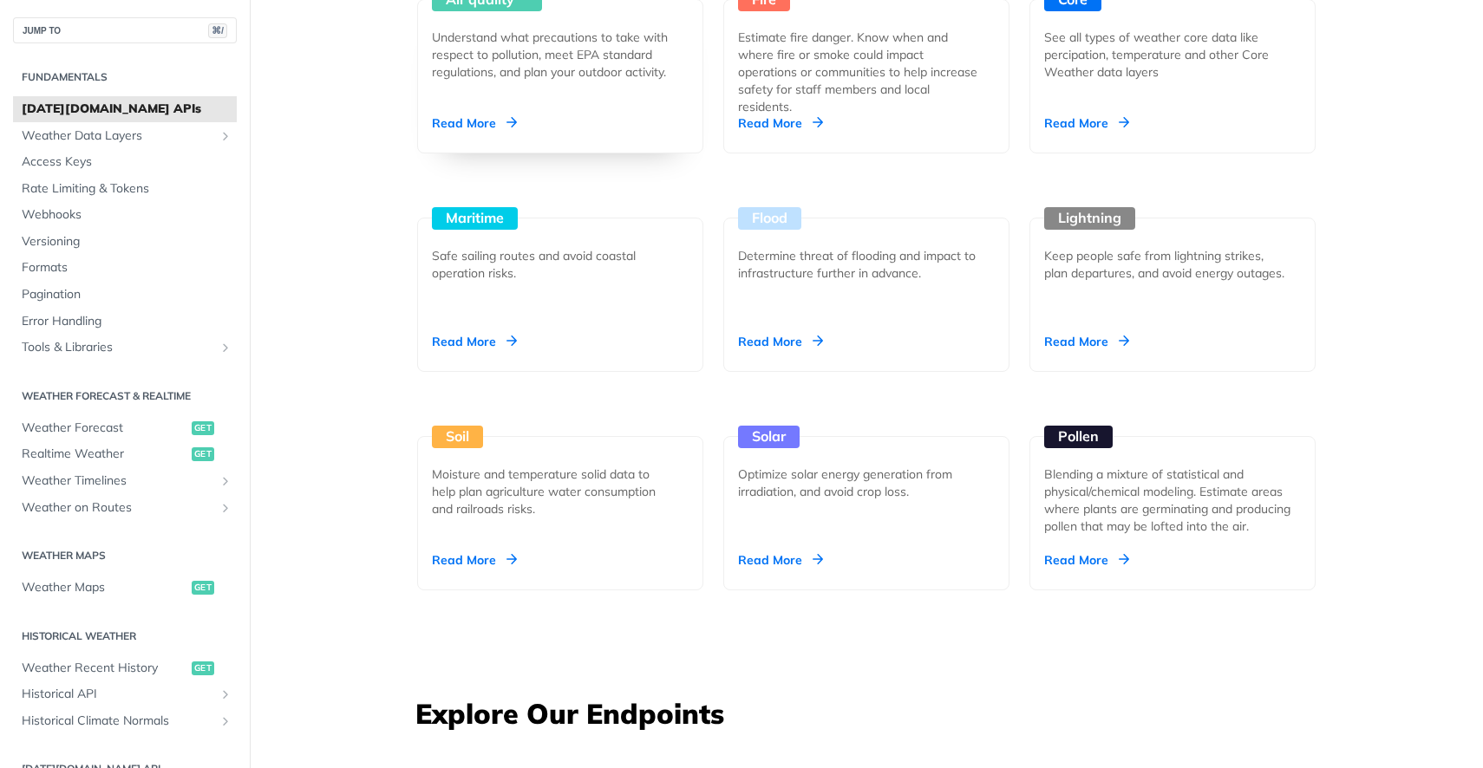
scroll to position [1723, 0]
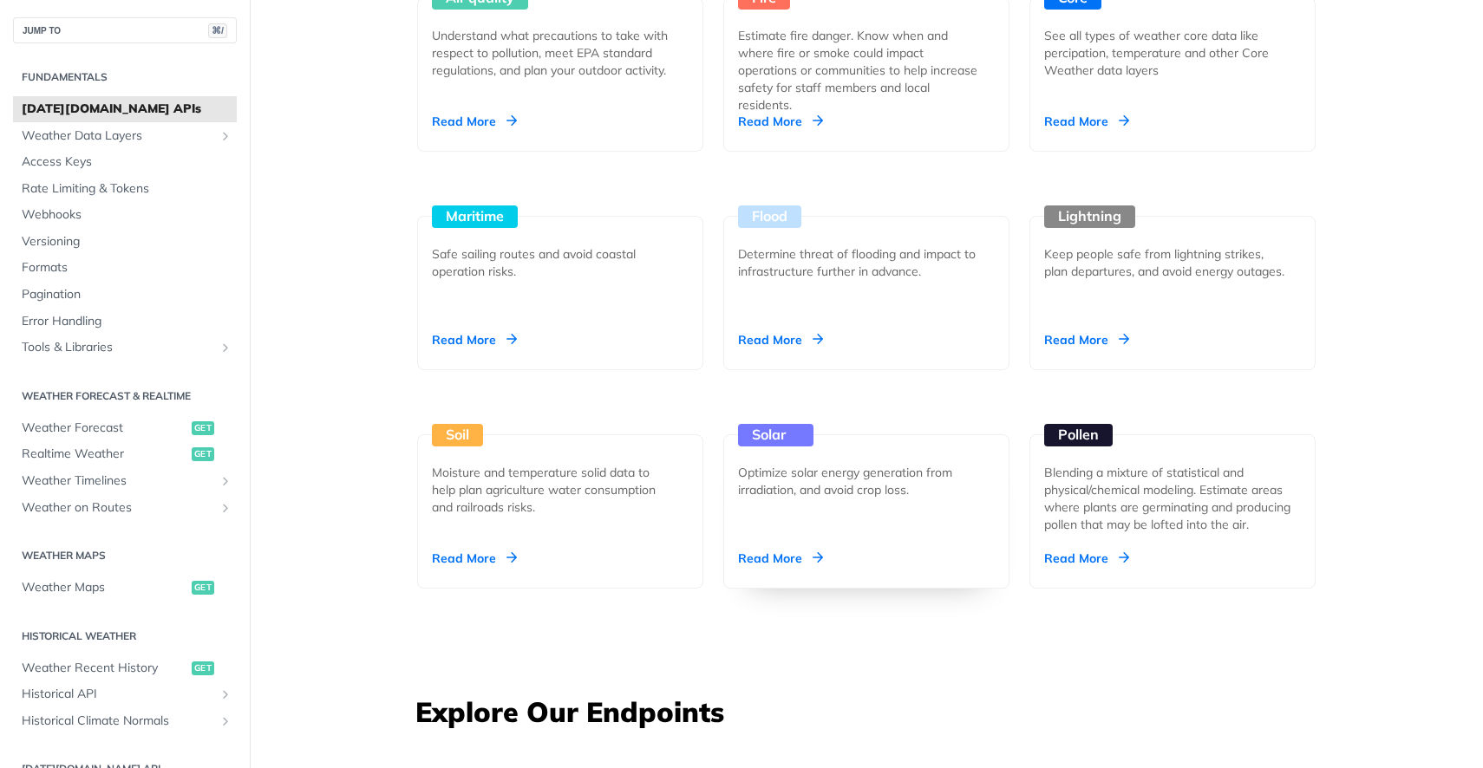
click at [754, 531] on div "Solar Optimize solar energy generation from irradiation, and avoid crop loss. R…" at bounding box center [866, 511] width 286 height 154
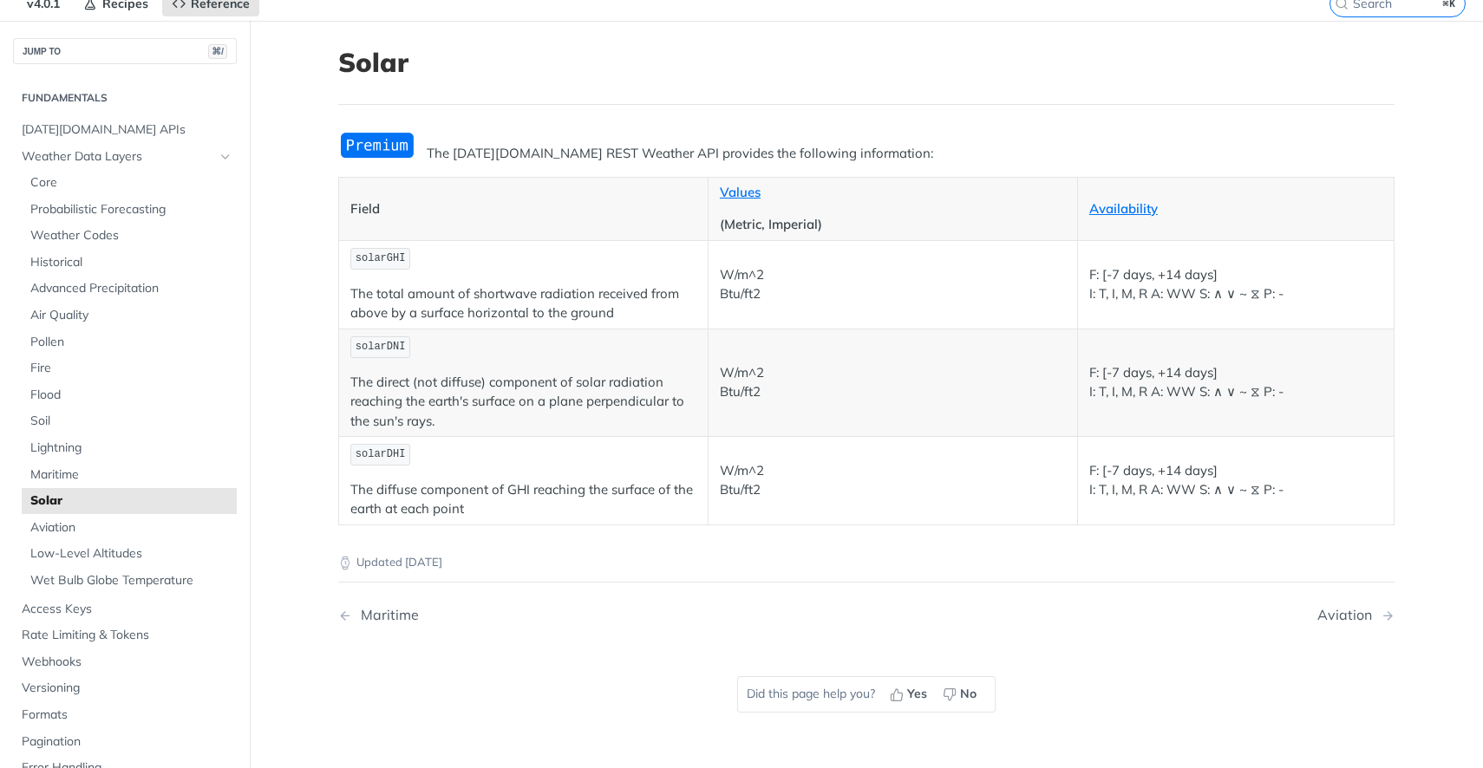
scroll to position [57, 0]
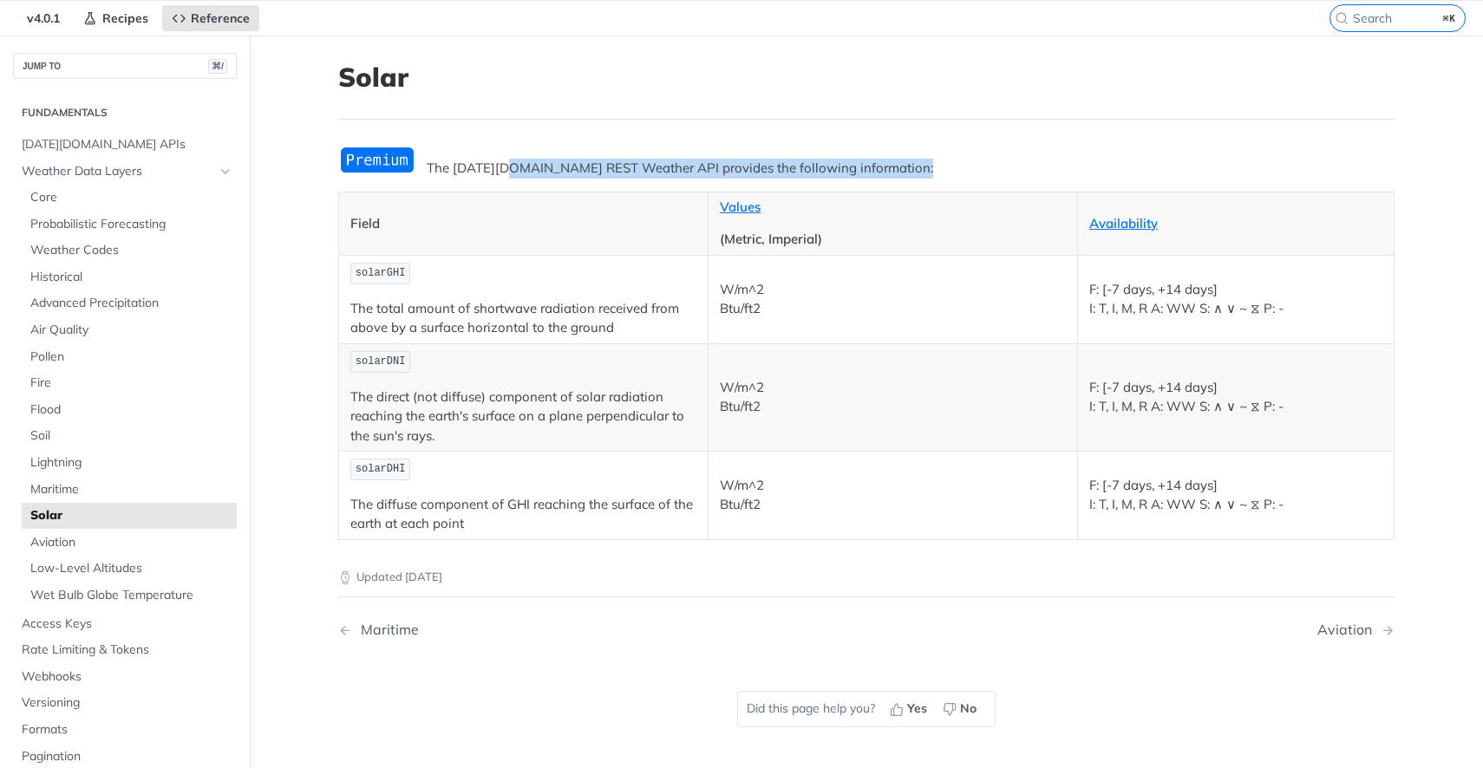
drag, startPoint x: 509, startPoint y: 167, endPoint x: 665, endPoint y: 180, distance: 156.6
click at [665, 180] on div "The [DATE][DOMAIN_NAME] REST Weather API provides the following information: Fi…" at bounding box center [866, 343] width 1056 height 394
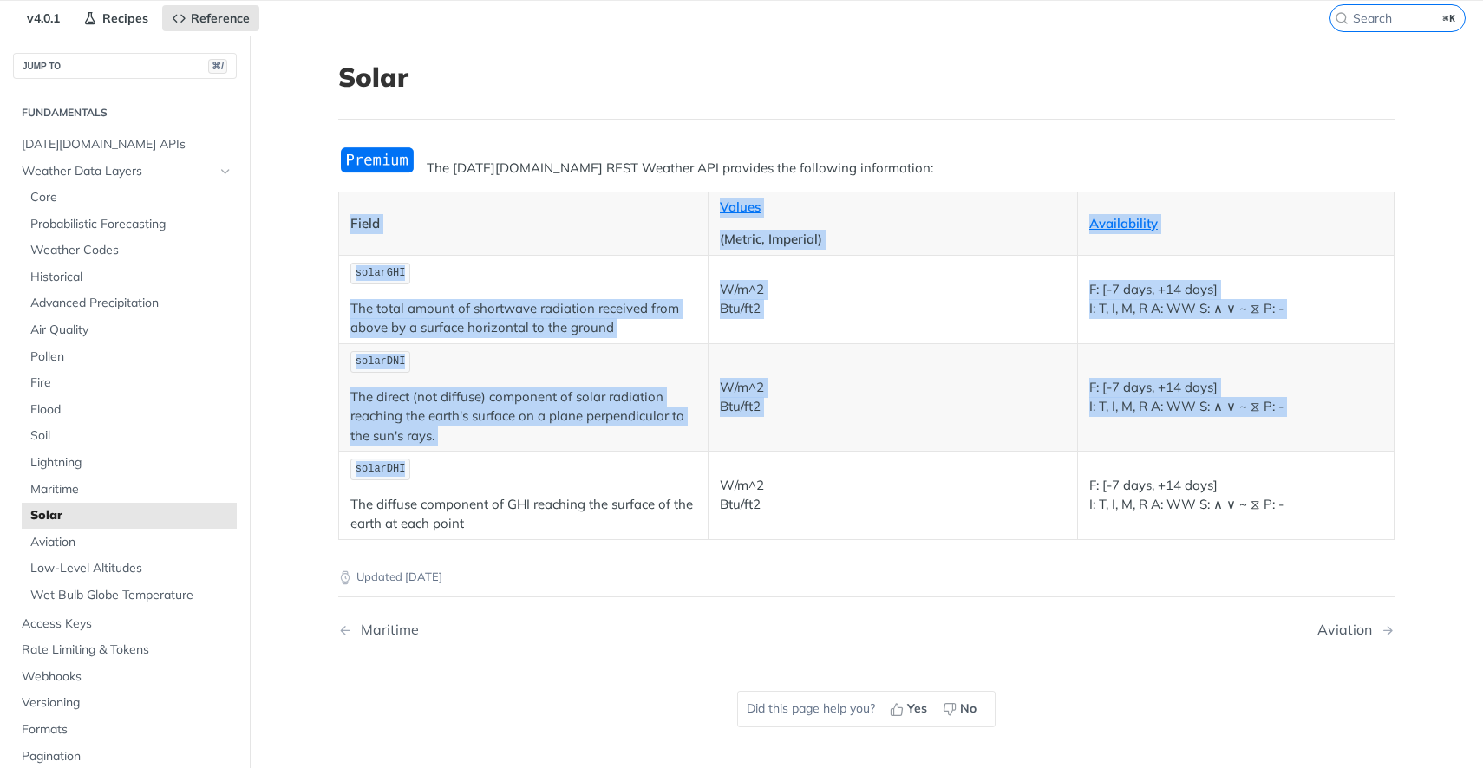
drag, startPoint x: 425, startPoint y: 466, endPoint x: 325, endPoint y: 462, distance: 99.8
click at [325, 462] on article "Solar The [DATE][DOMAIN_NAME] REST Weather API provides the following informati…" at bounding box center [866, 420] width 1110 height 768
click at [852, 235] on p "(Metric, Imperial)" at bounding box center [893, 240] width 346 height 20
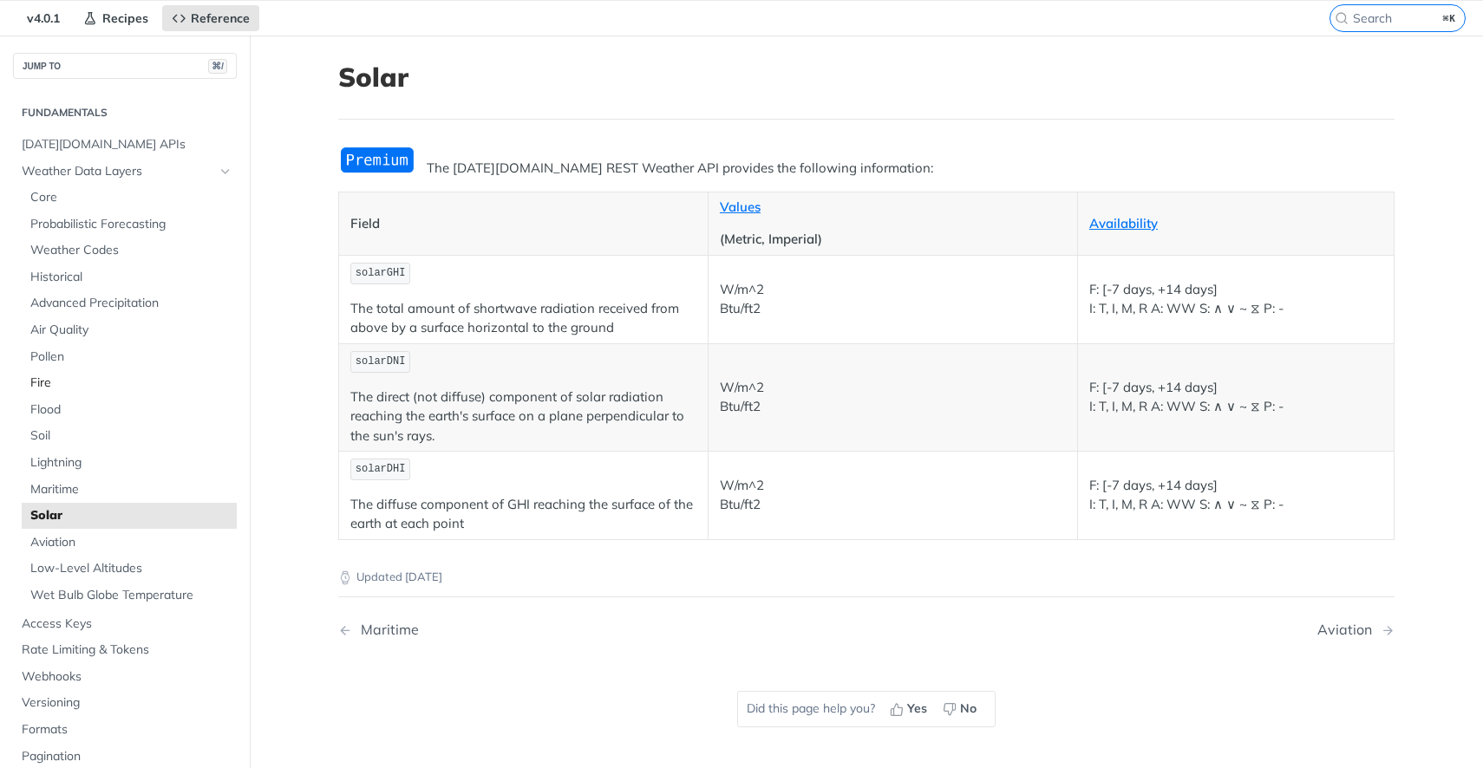
click at [101, 394] on link "Fire" at bounding box center [129, 383] width 215 height 26
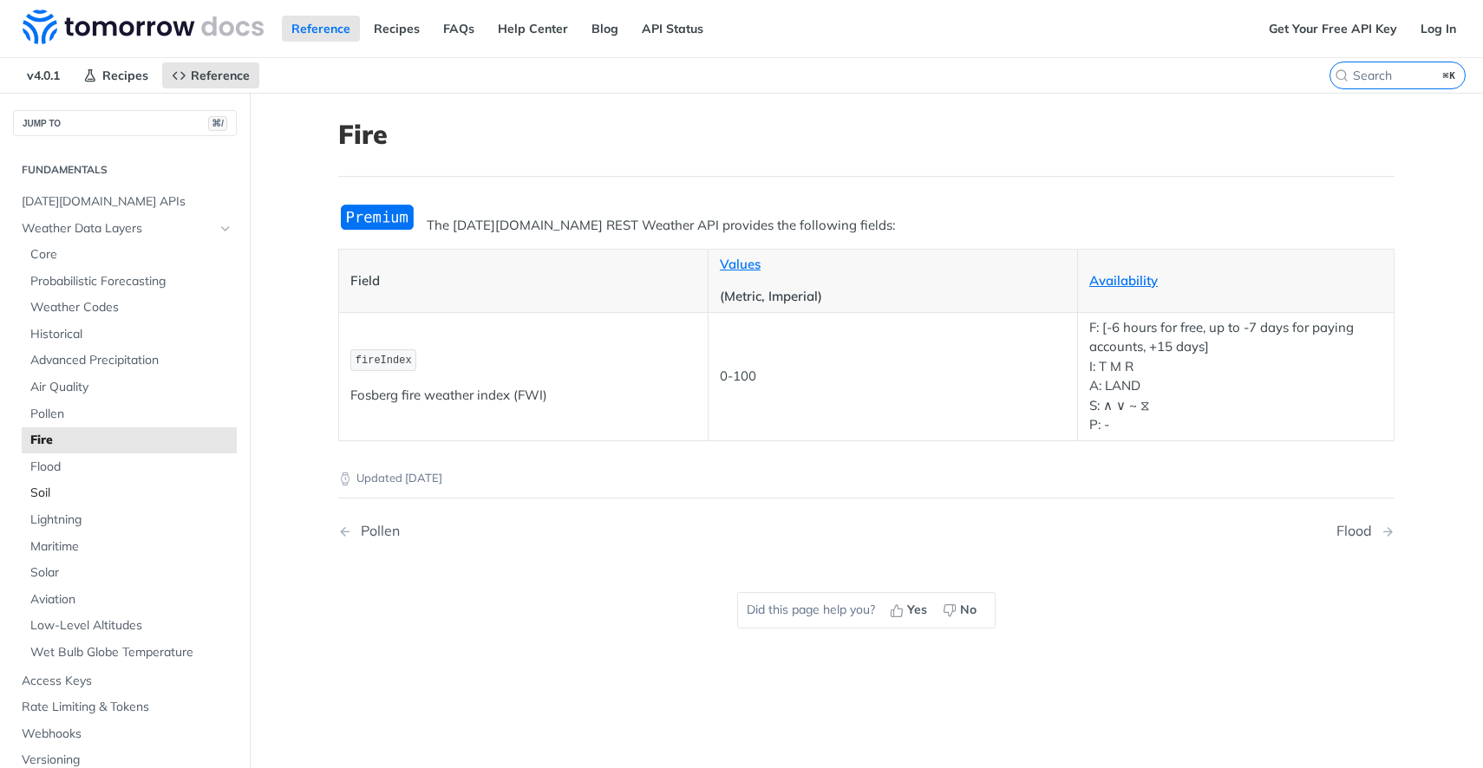
click at [109, 482] on link "Soil" at bounding box center [129, 493] width 215 height 26
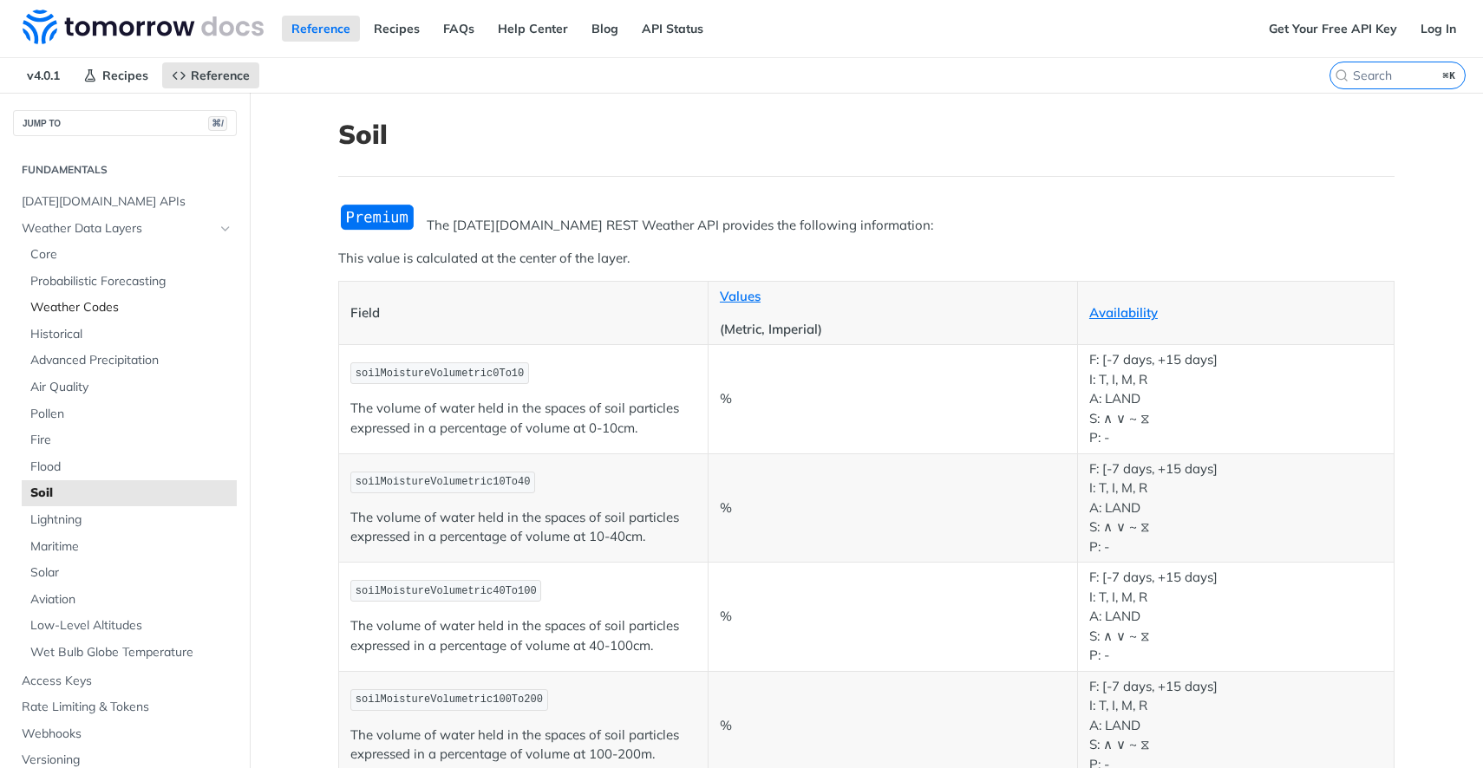
click at [144, 310] on span "Weather Codes" at bounding box center [131, 307] width 202 height 17
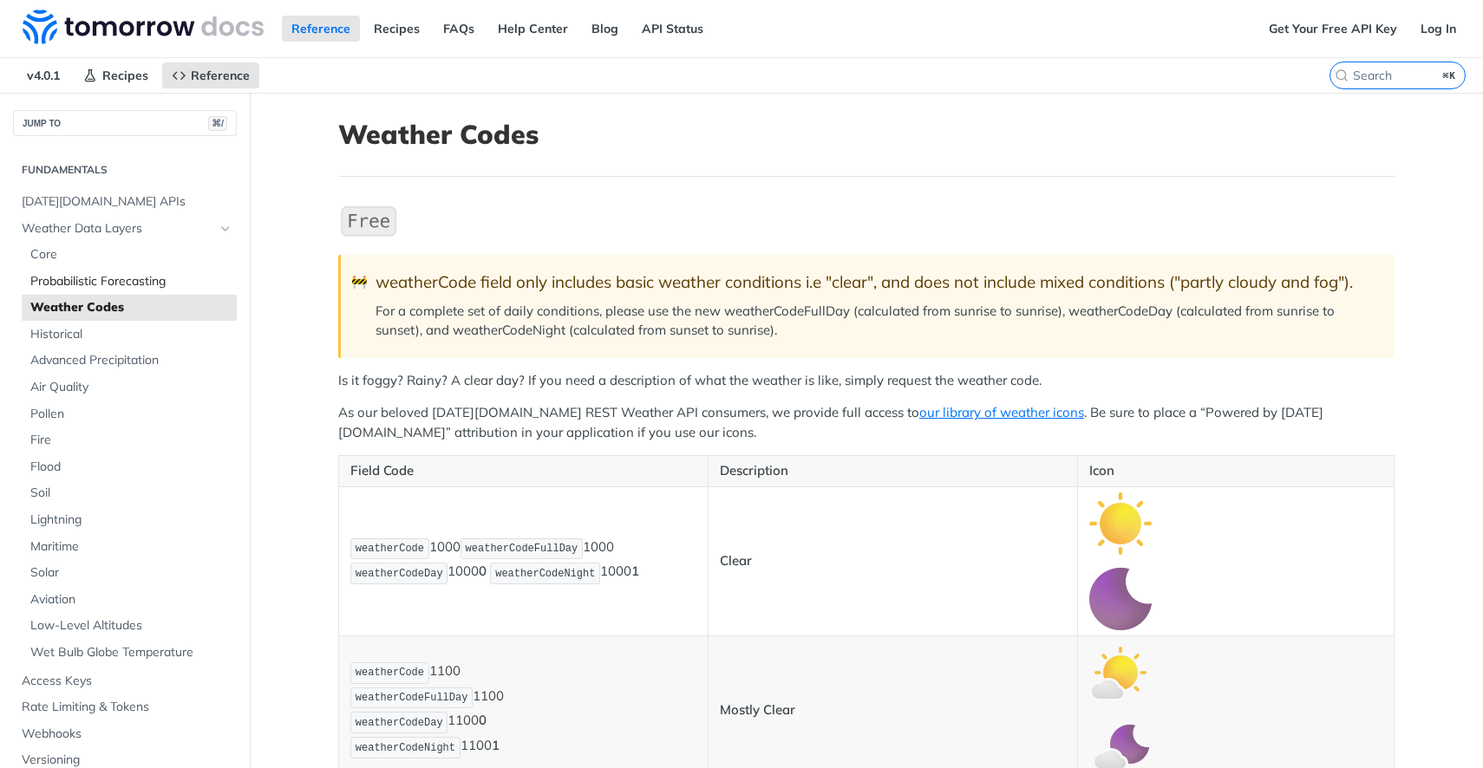
click at [138, 286] on span "Probabilistic Forecasting" at bounding box center [131, 281] width 202 height 17
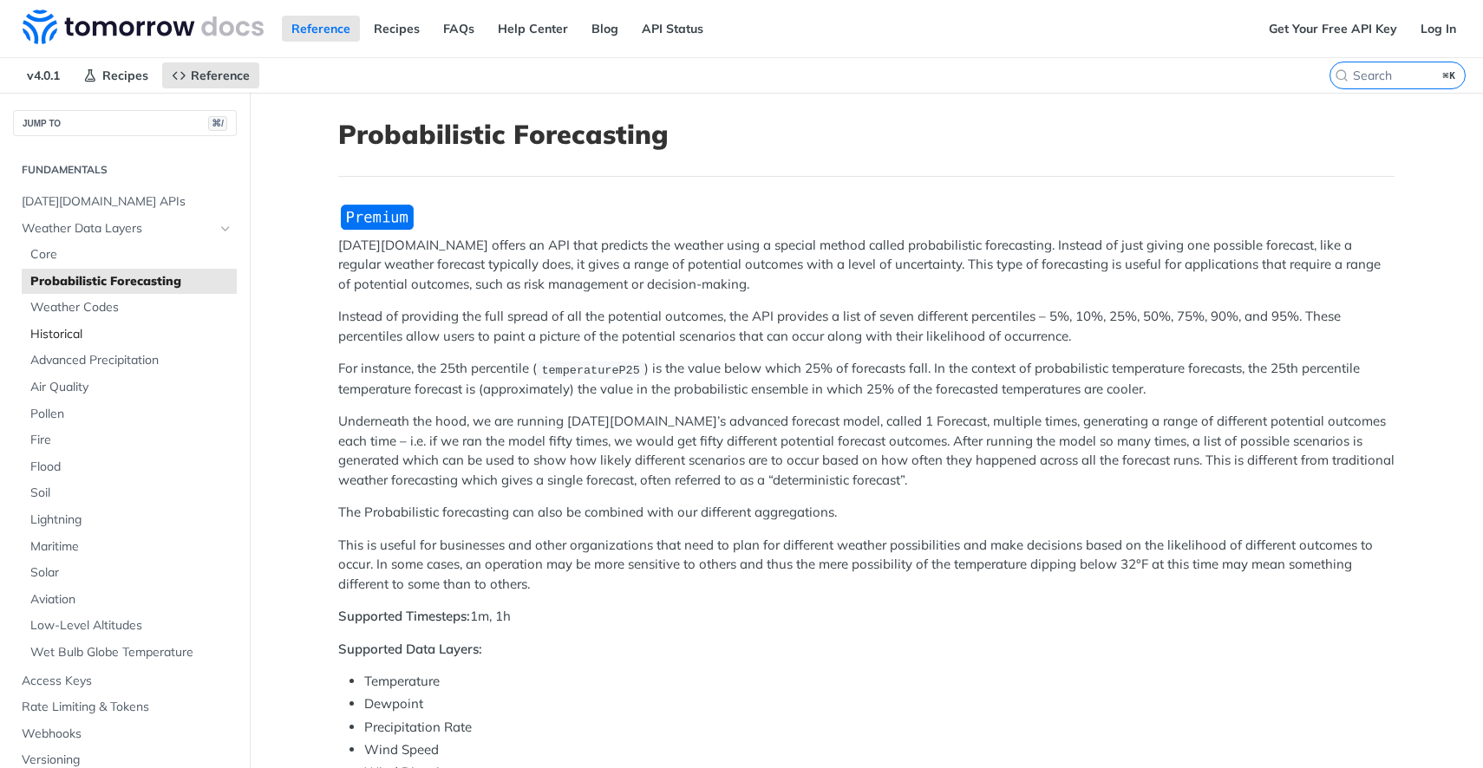
click at [109, 332] on span "Historical" at bounding box center [131, 334] width 202 height 17
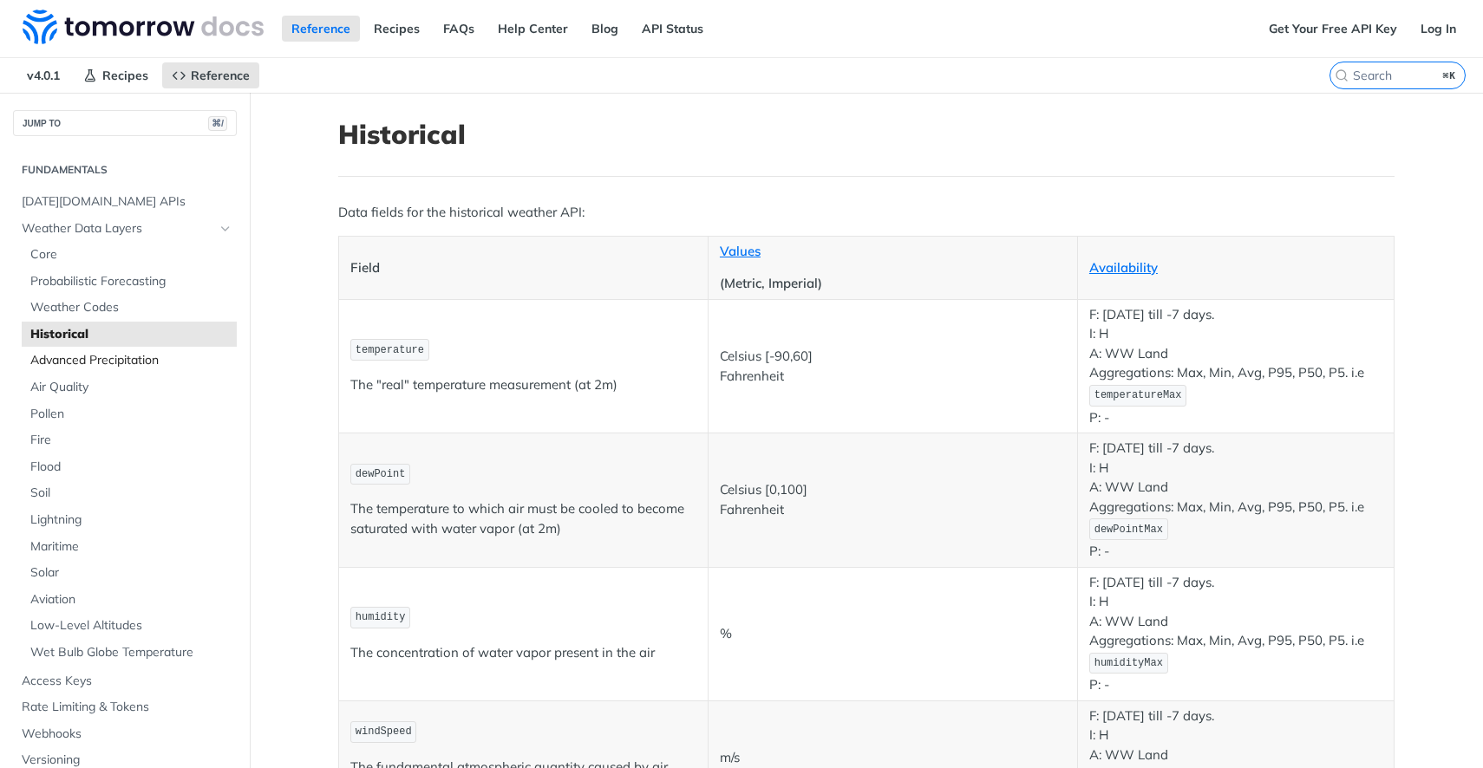
click at [105, 369] on span "Advanced Precipitation" at bounding box center [131, 360] width 202 height 17
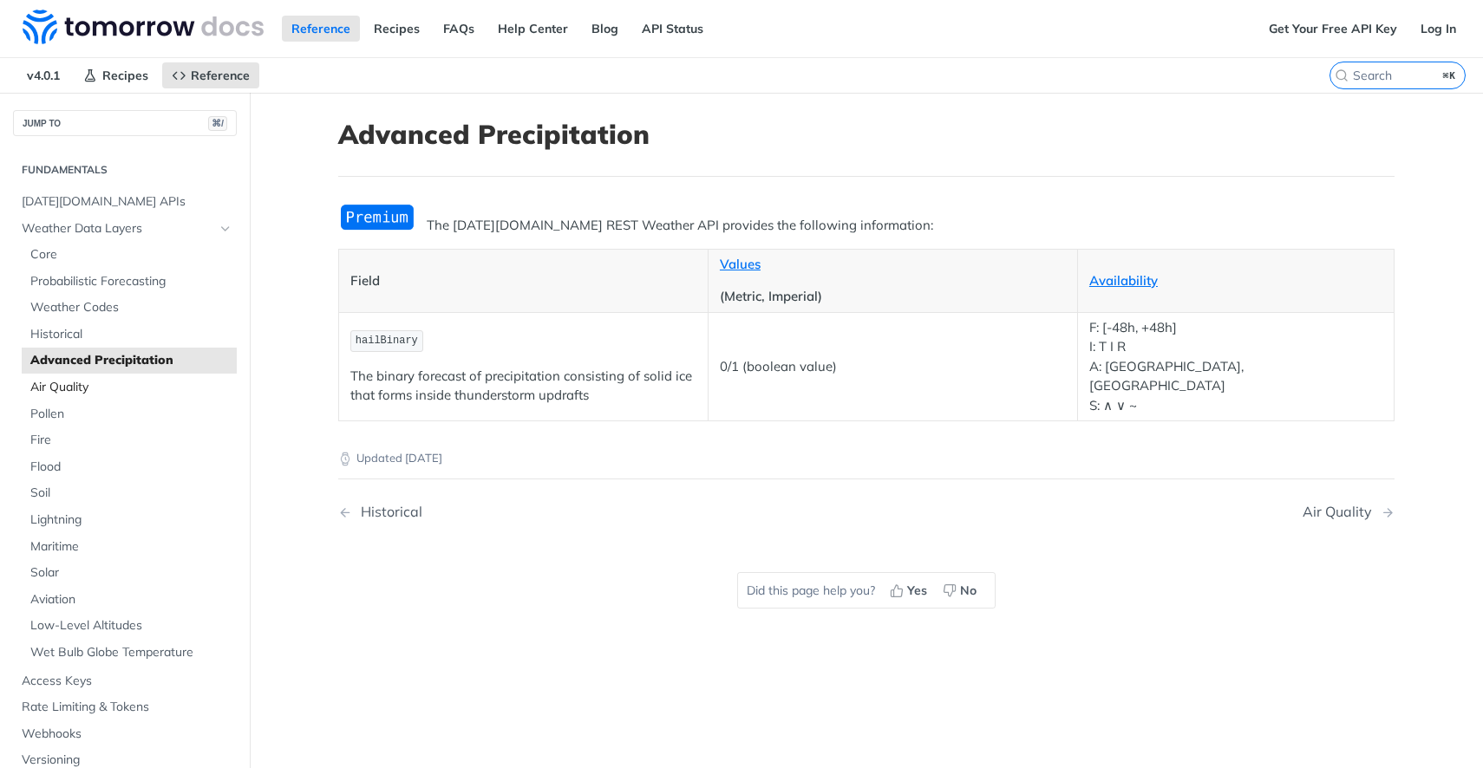
click at [101, 386] on span "Air Quality" at bounding box center [131, 387] width 202 height 17
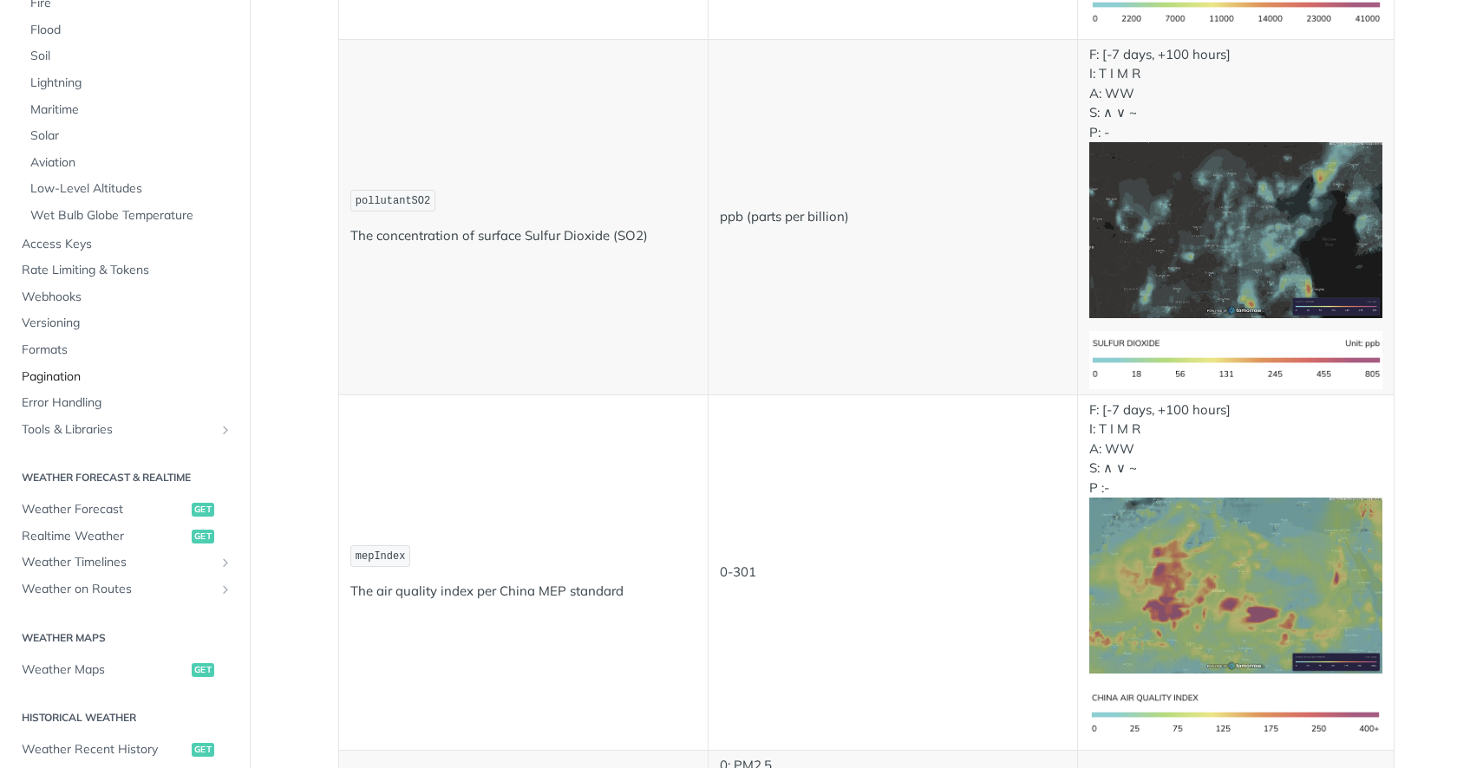
scroll to position [343, 0]
click at [112, 518] on span "Weather Forecast" at bounding box center [105, 510] width 166 height 17
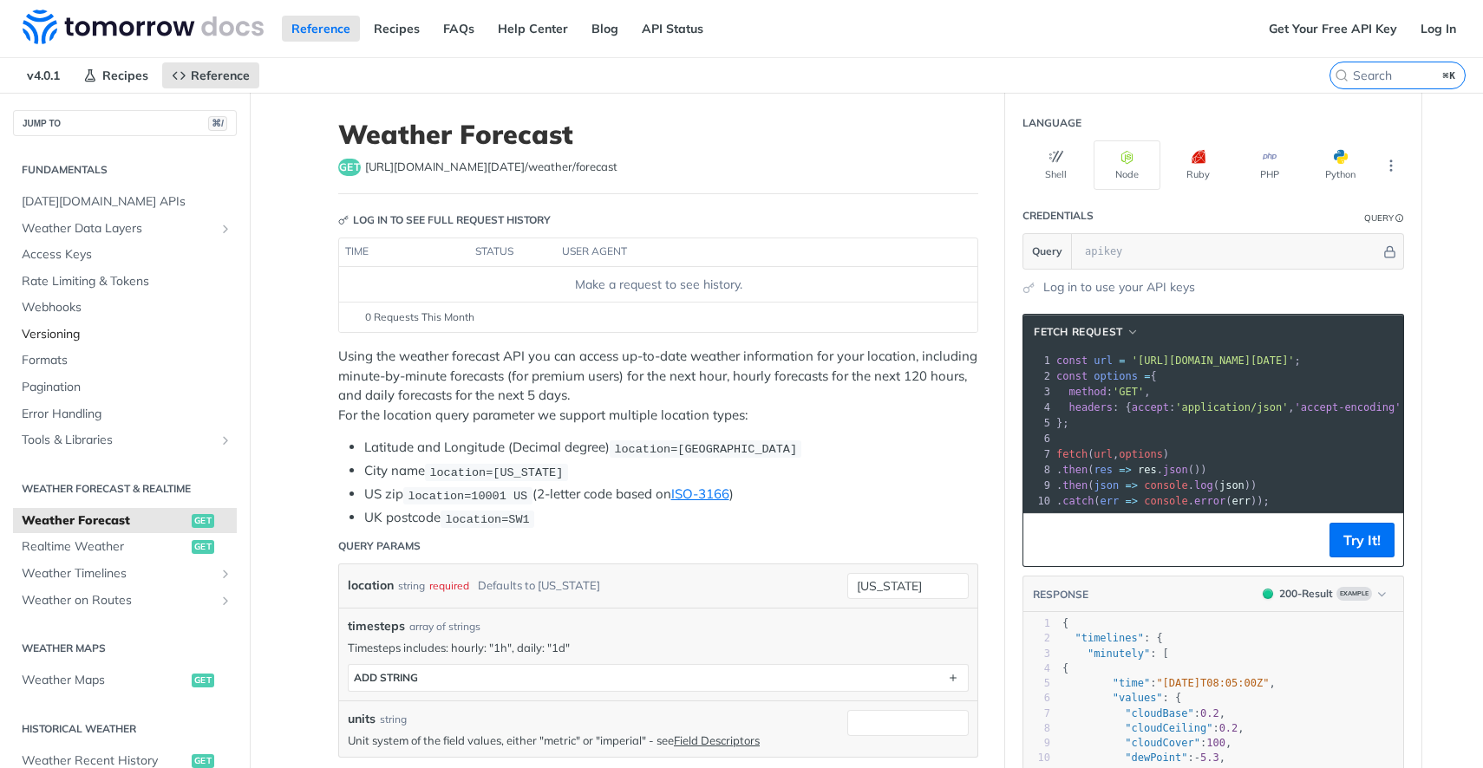
click at [82, 323] on link "Versioning" at bounding box center [125, 335] width 224 height 26
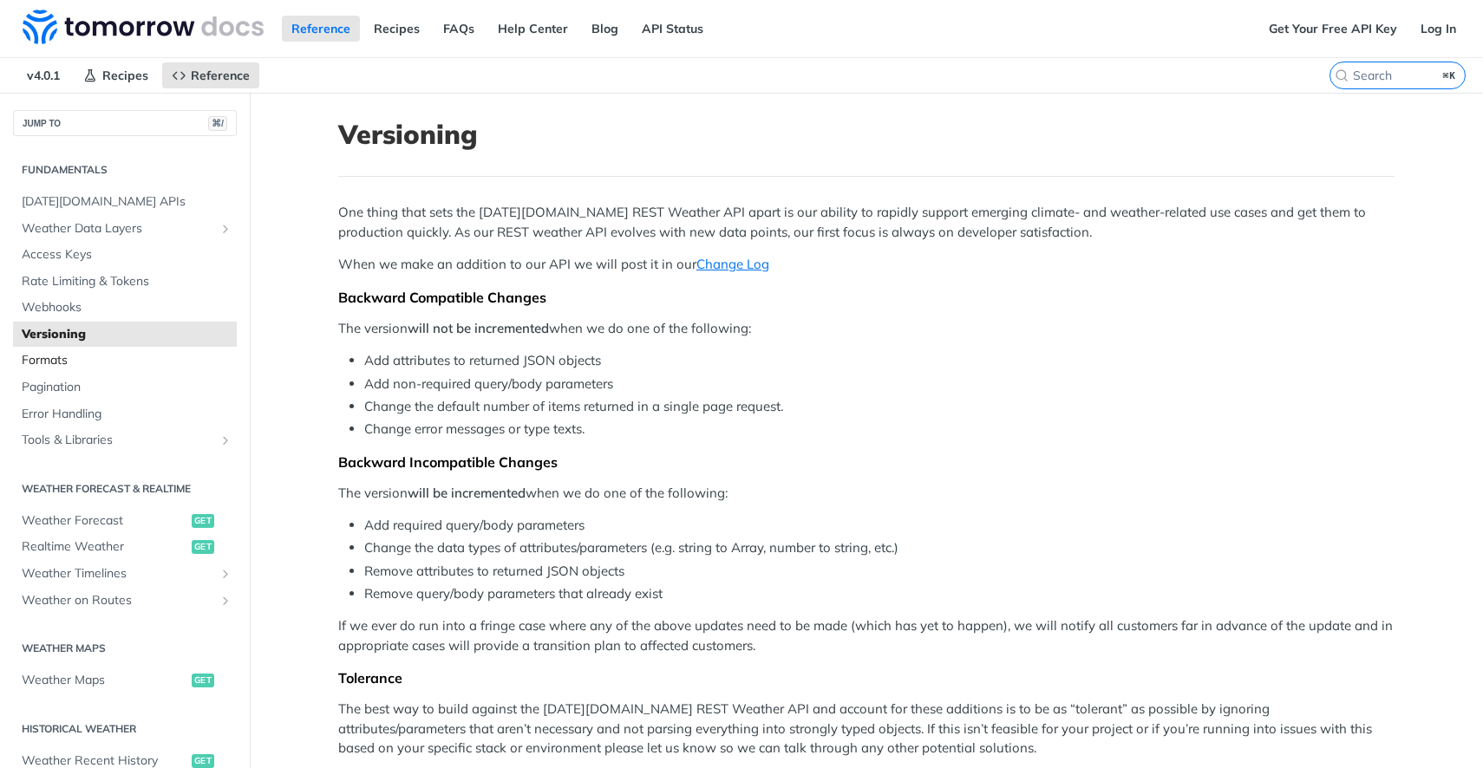
click at [84, 363] on span "Formats" at bounding box center [127, 360] width 211 height 17
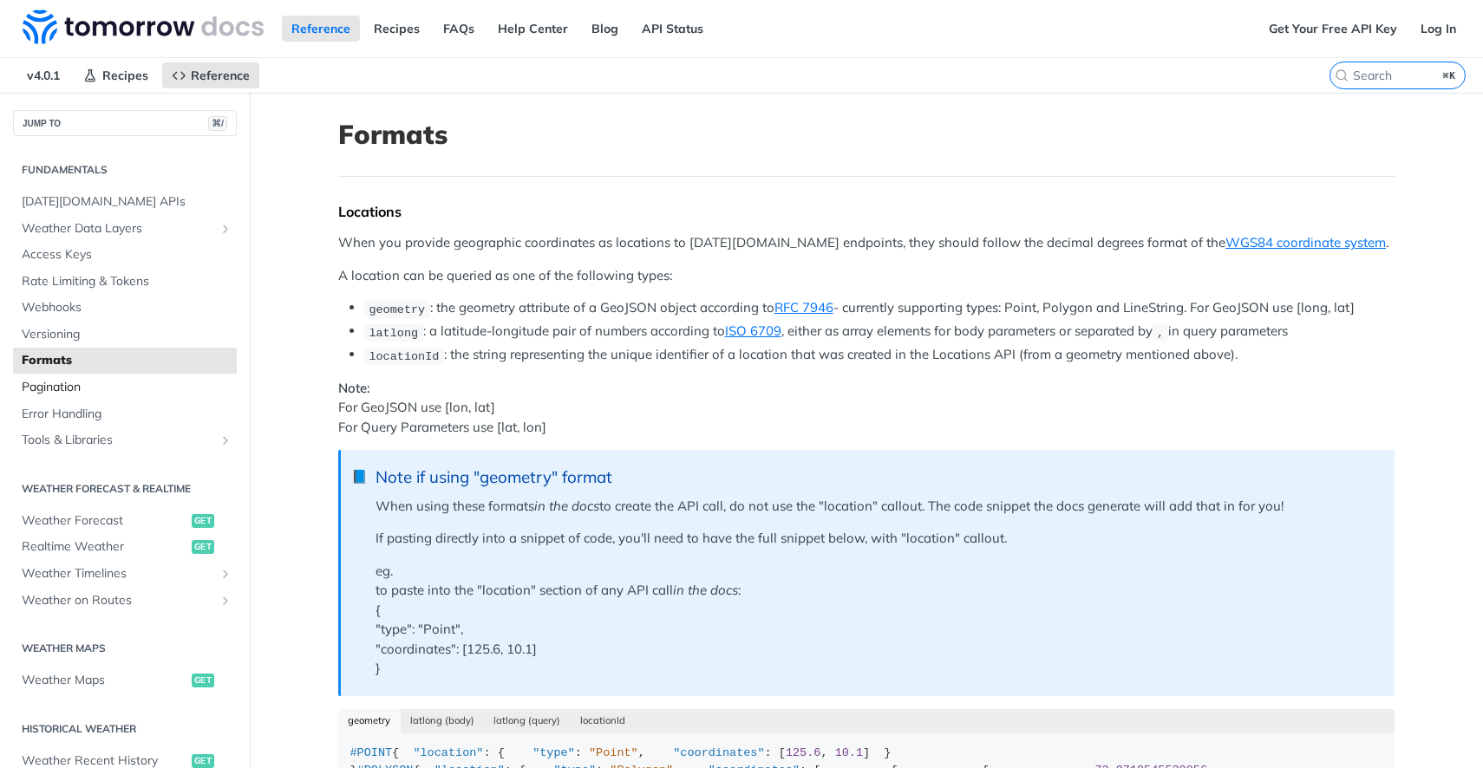
click at [82, 395] on link "Pagination" at bounding box center [125, 388] width 224 height 26
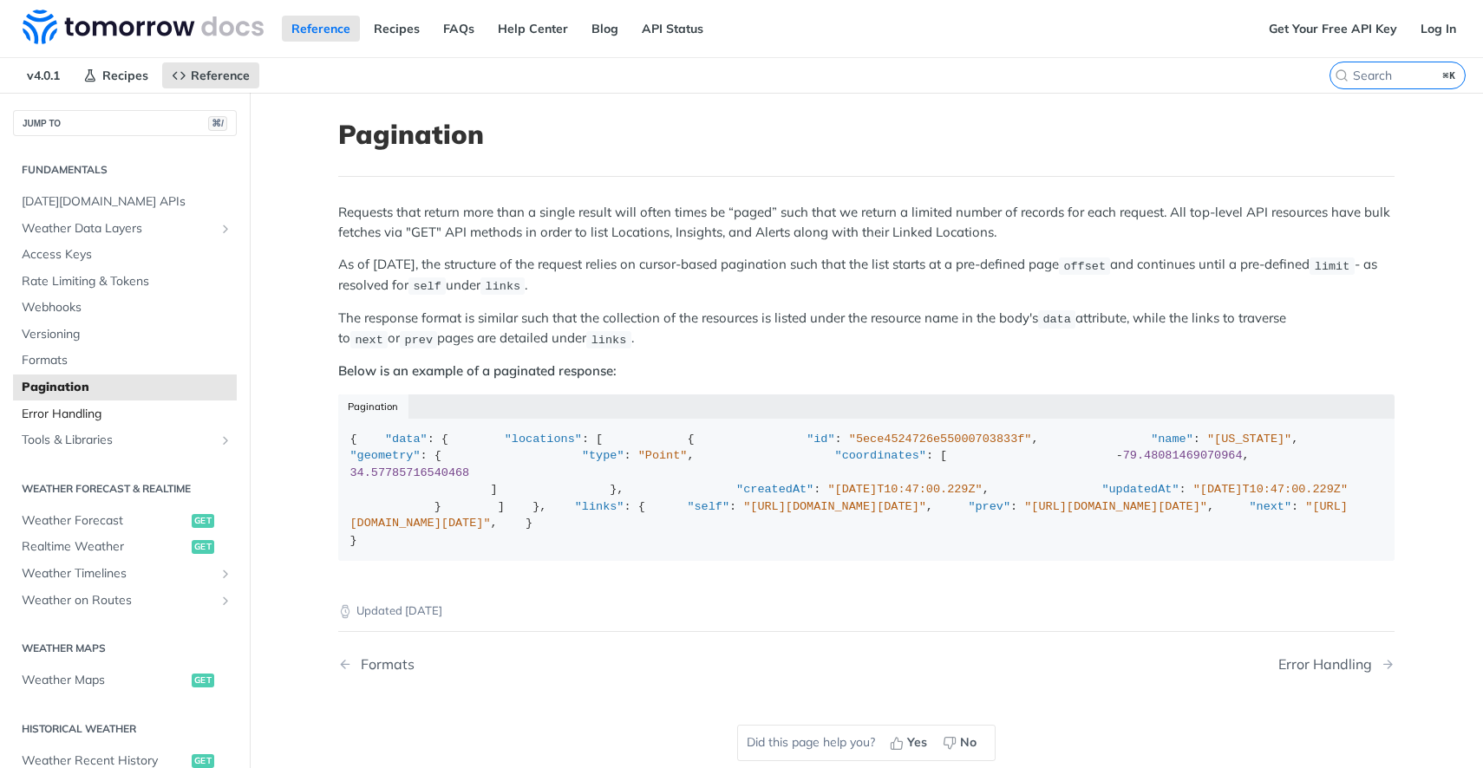
click at [82, 416] on span "Error Handling" at bounding box center [127, 414] width 211 height 17
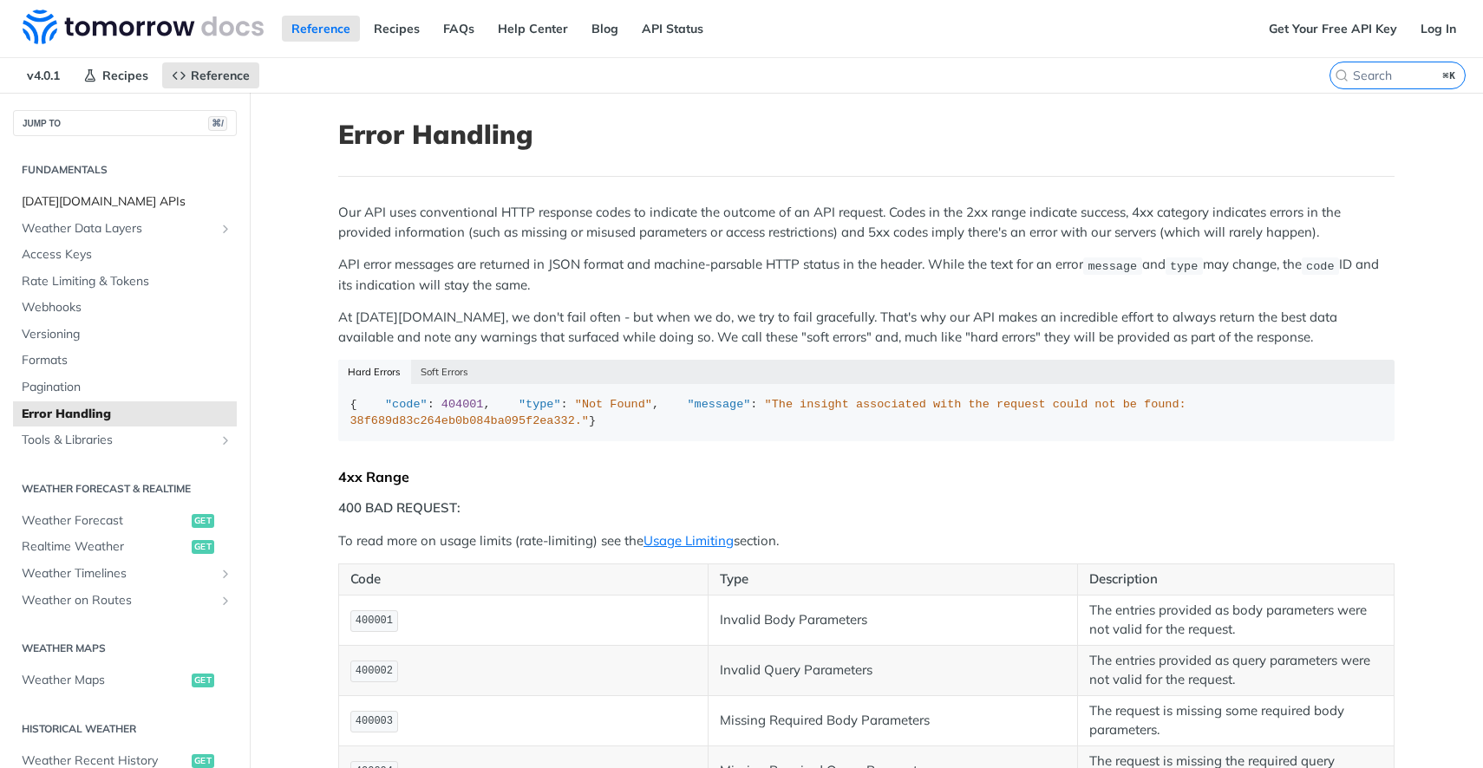
click at [90, 206] on span "[DATE][DOMAIN_NAME] APIs" at bounding box center [127, 201] width 211 height 17
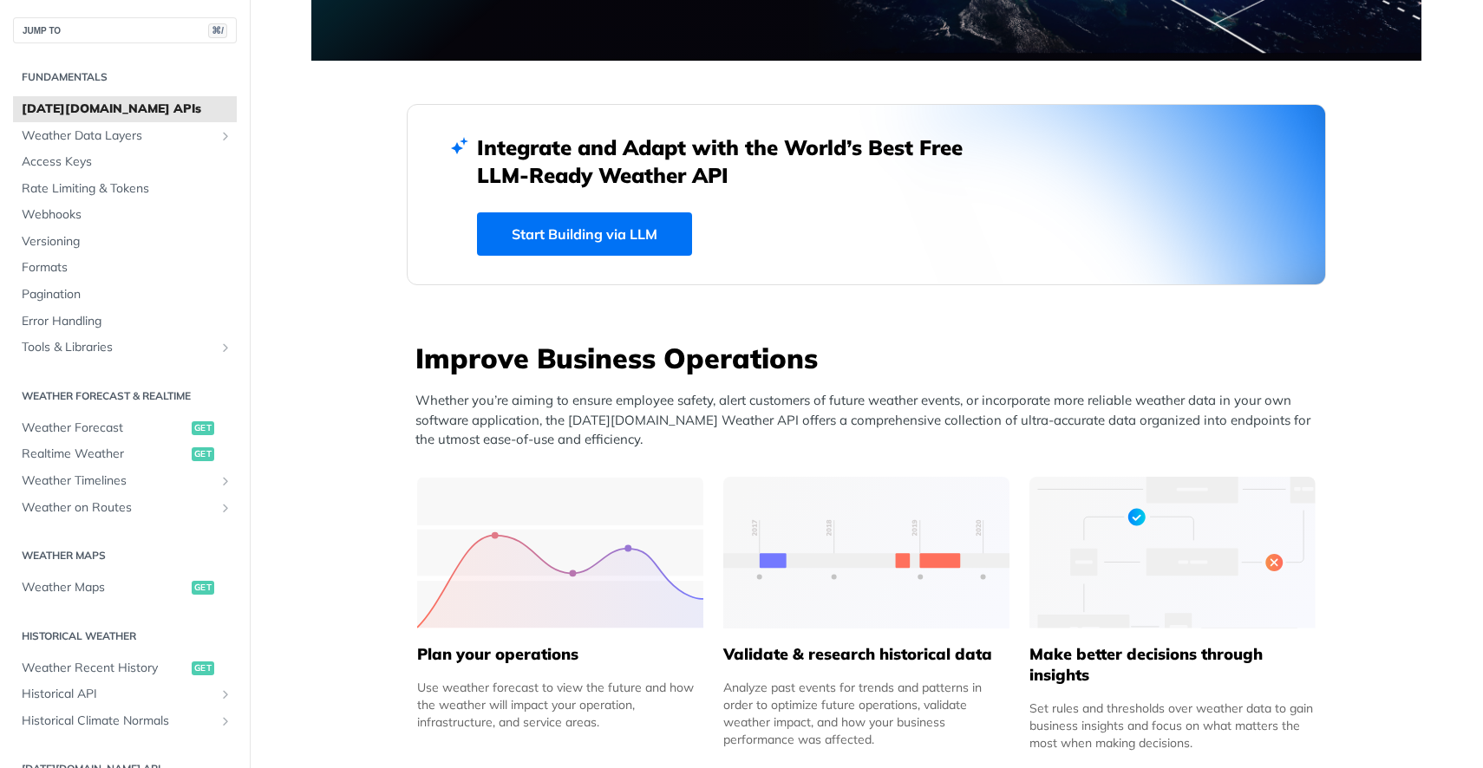
scroll to position [382, 0]
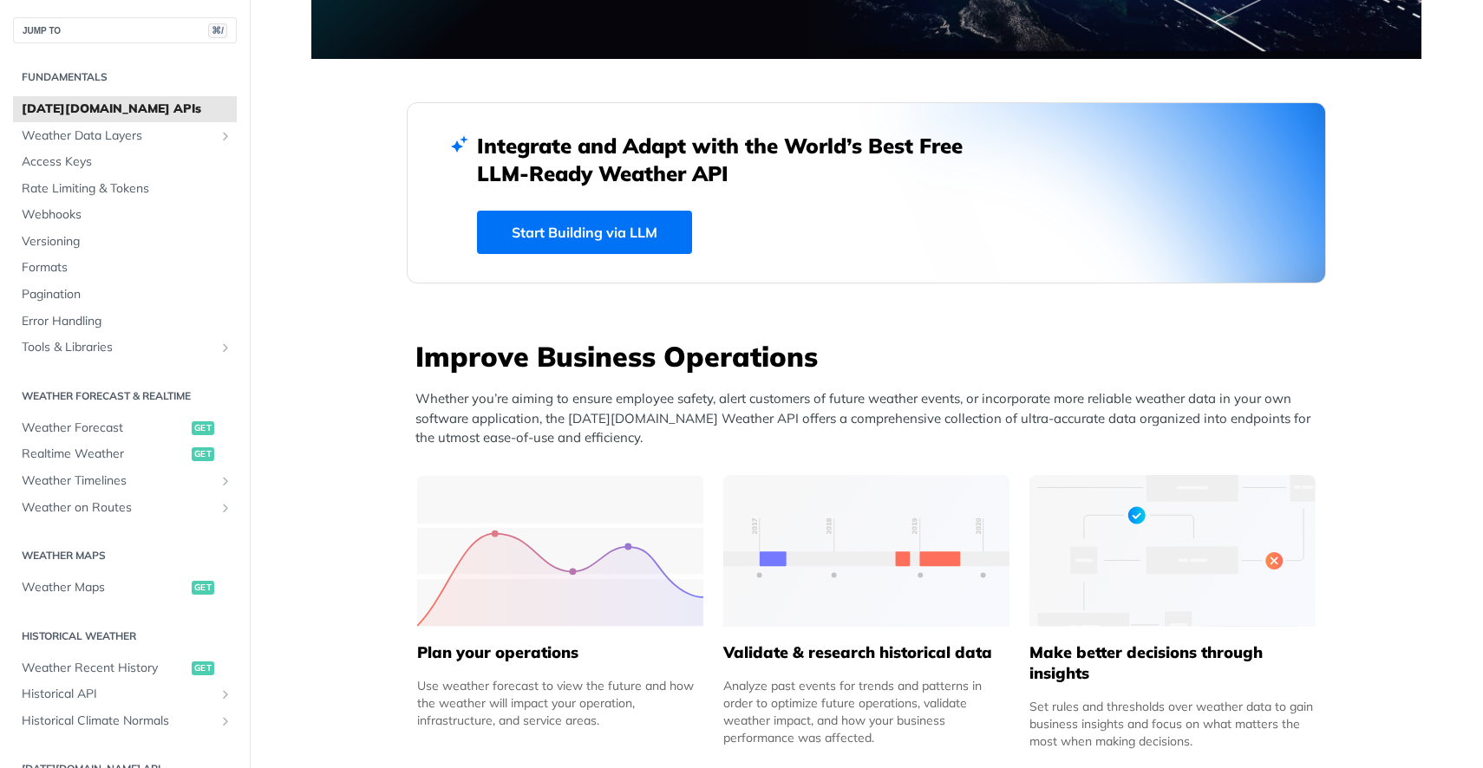
click at [570, 197] on div "Integrate and Adapt with the World’s Best Free LLM-Ready Weather API Start Buil…" at bounding box center [866, 193] width 779 height 122
click at [563, 226] on link "Start Building via LLM" at bounding box center [584, 232] width 215 height 43
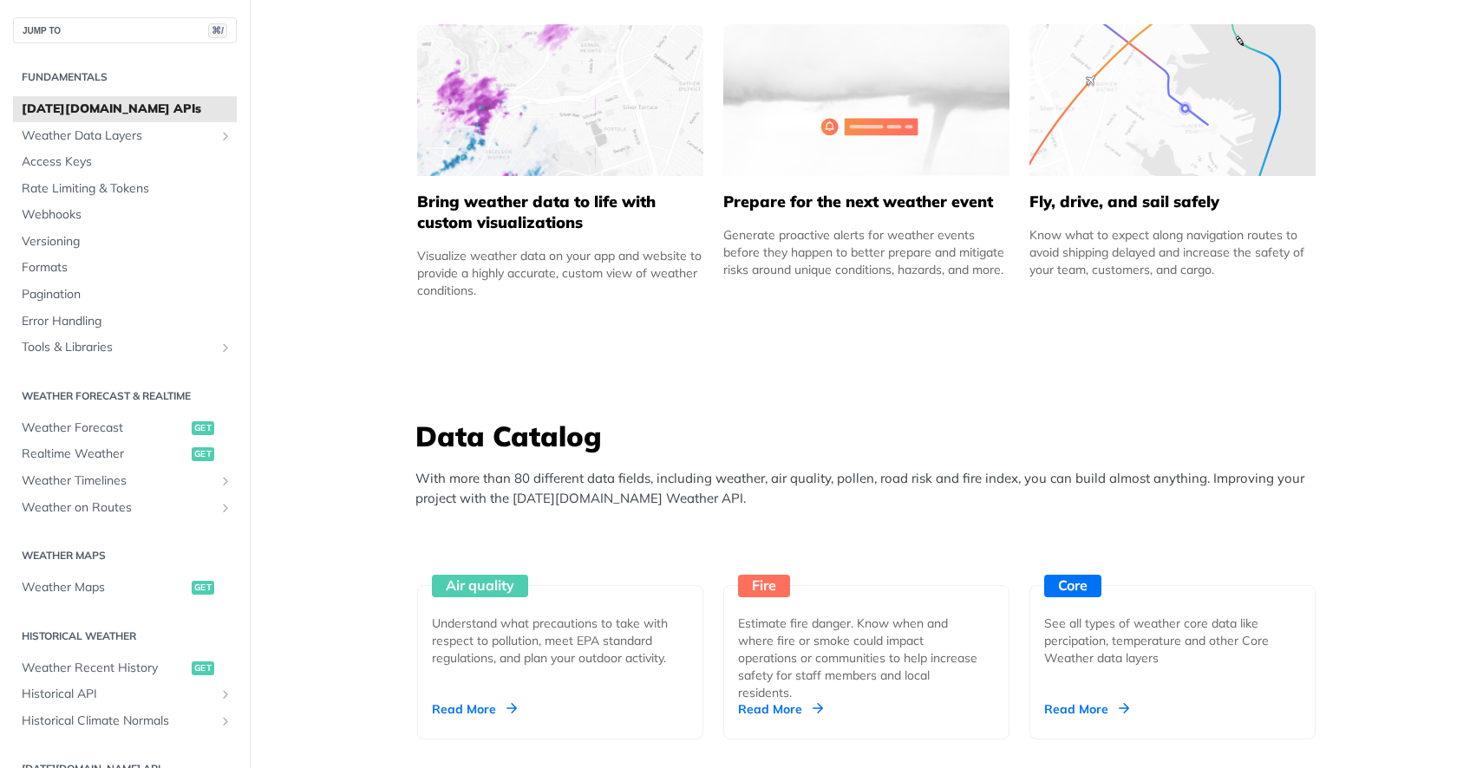
scroll to position [997, 0]
